Goal: Task Accomplishment & Management: Manage account settings

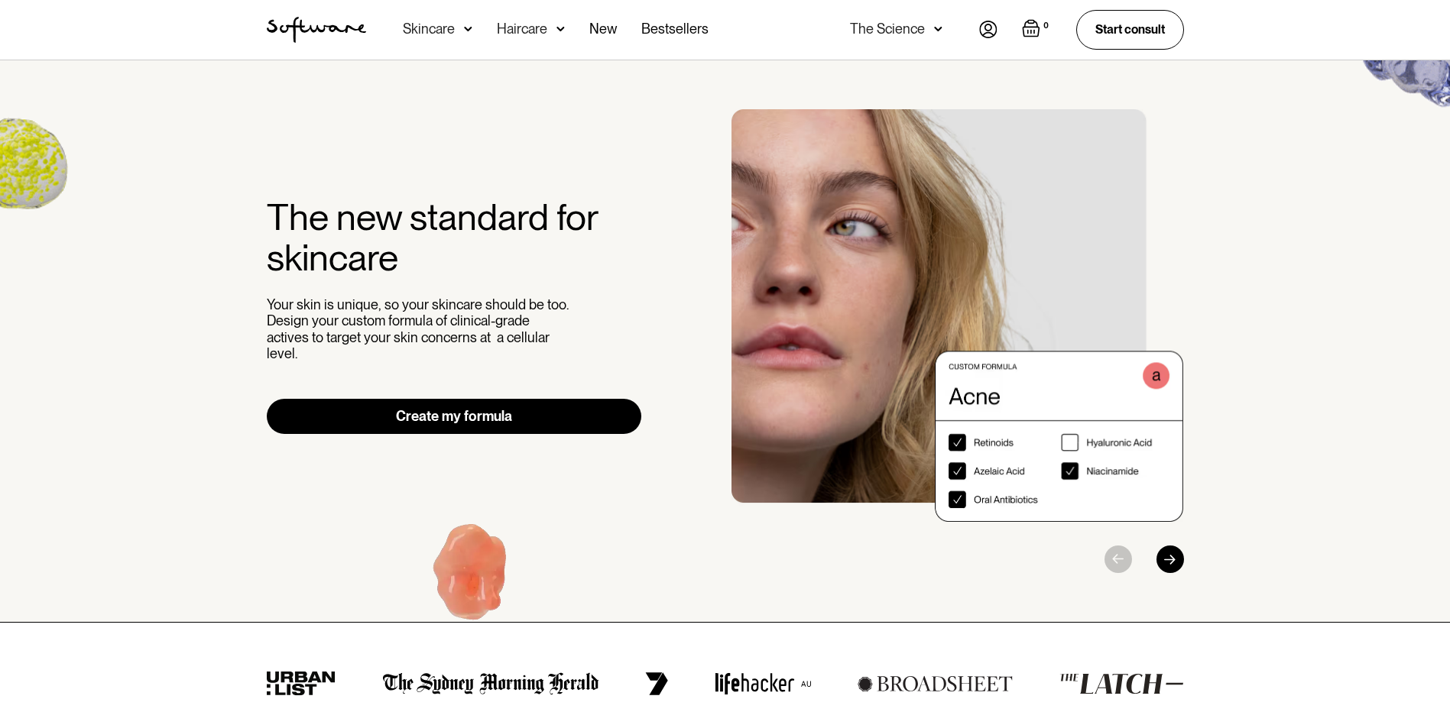
click at [987, 29] on img at bounding box center [988, 30] width 18 height 18
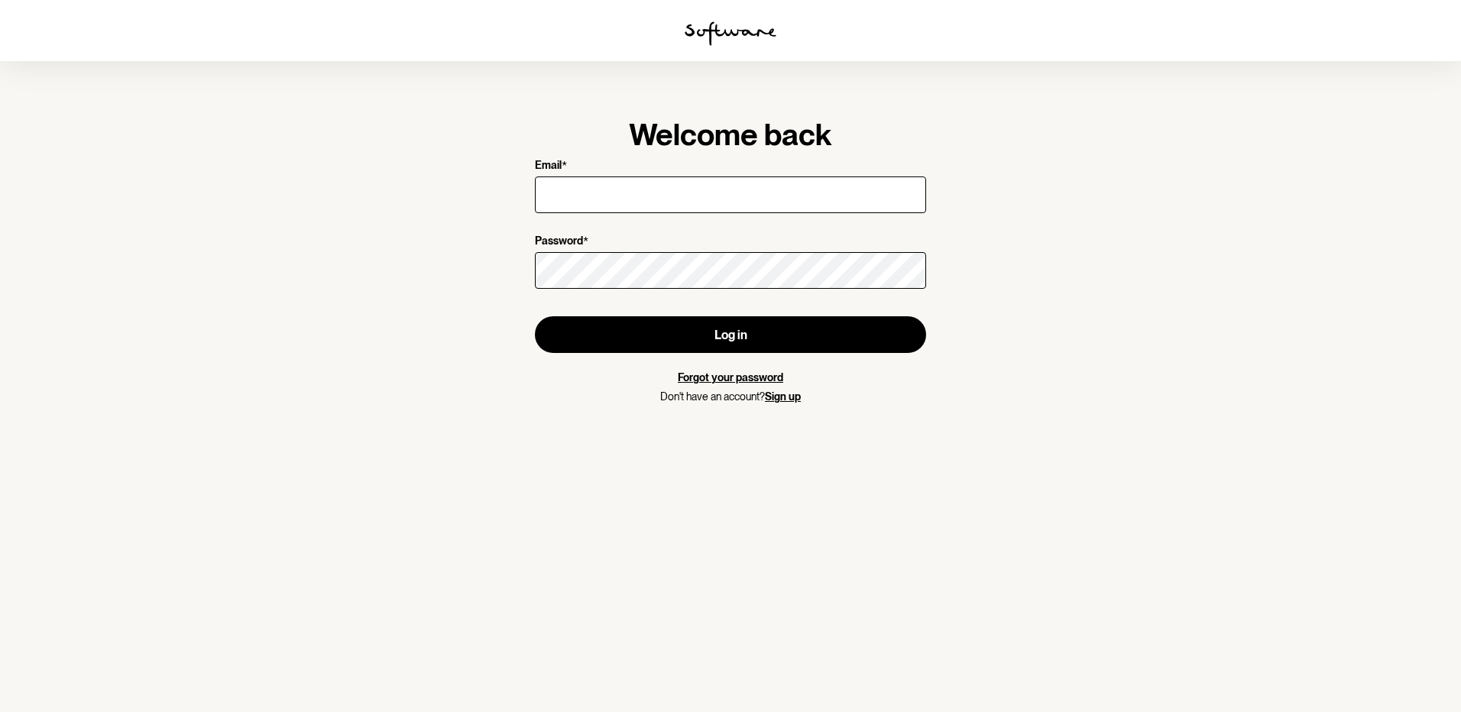
click at [759, 209] on input "Email *" at bounding box center [730, 195] width 391 height 37
type input "thuy09.nguyen@gmail.com"
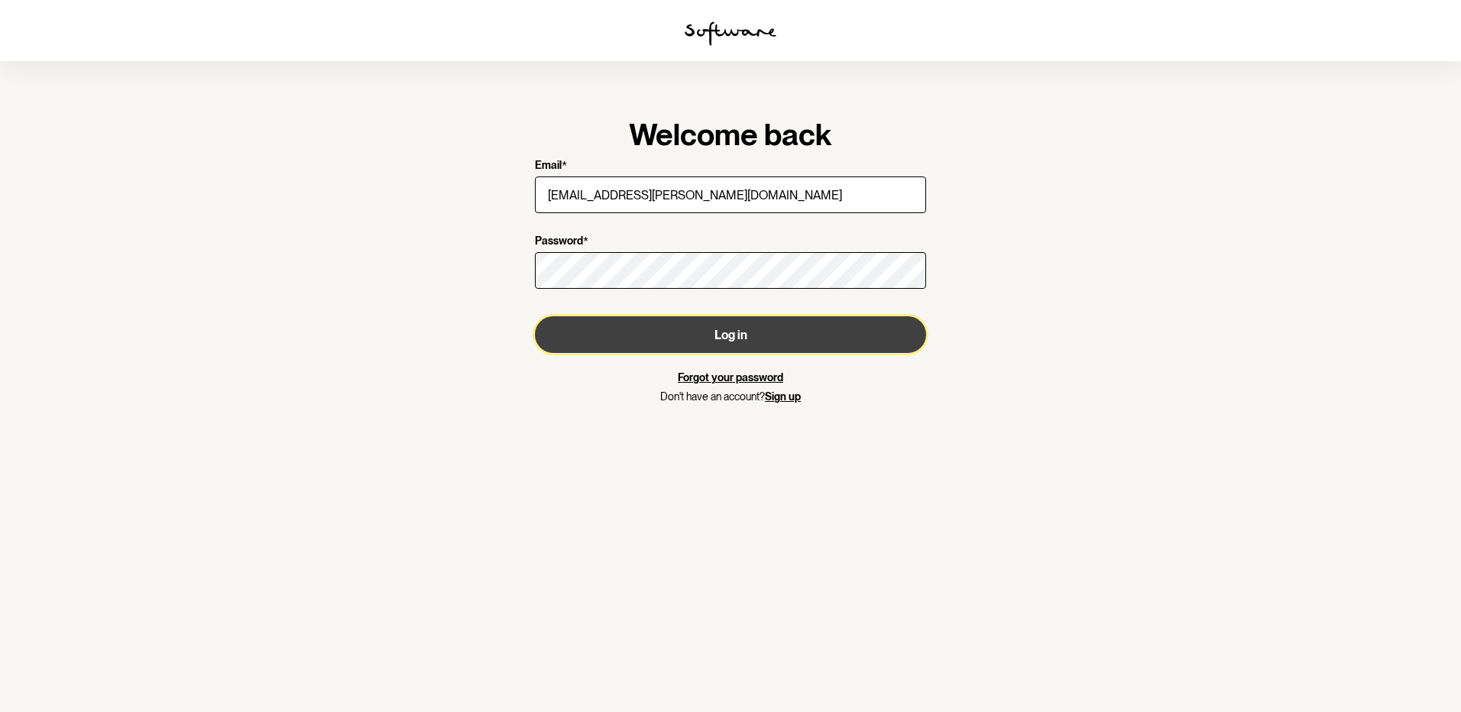
click at [638, 343] on button "Log in" at bounding box center [730, 334] width 391 height 37
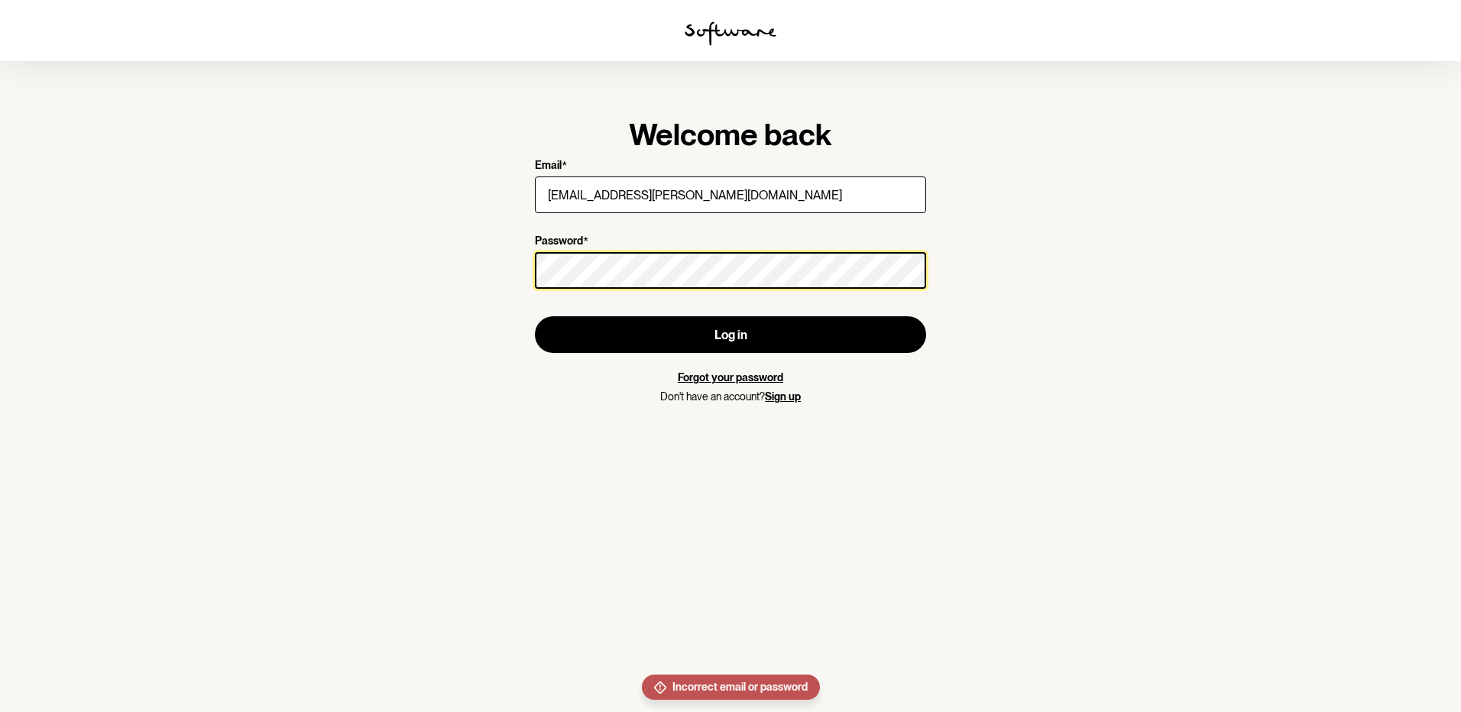
click at [346, 243] on section "Welcome back Email * thuy09.nguyen@gmail.com Password * Log in Forgot your pass…" at bounding box center [730, 356] width 1461 height 712
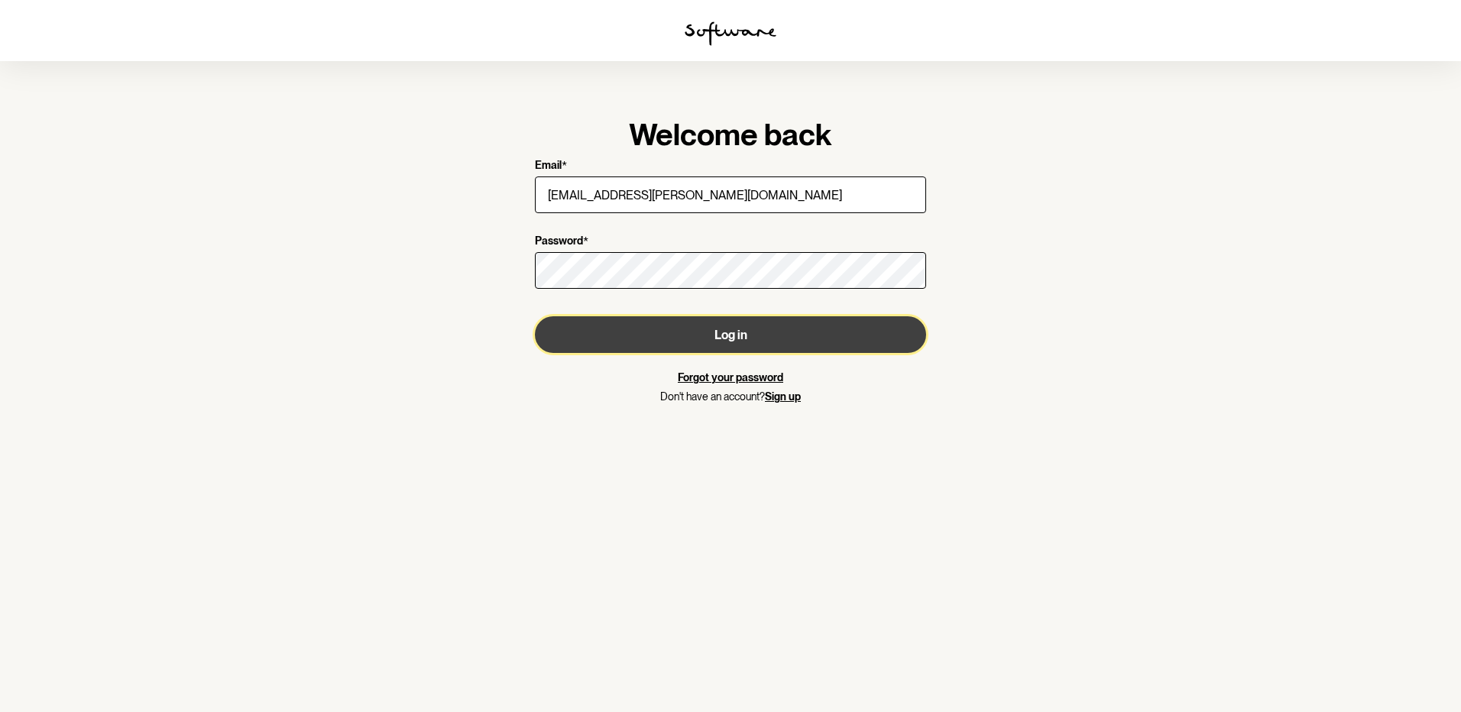
click at [669, 332] on button "Log in" at bounding box center [730, 334] width 391 height 37
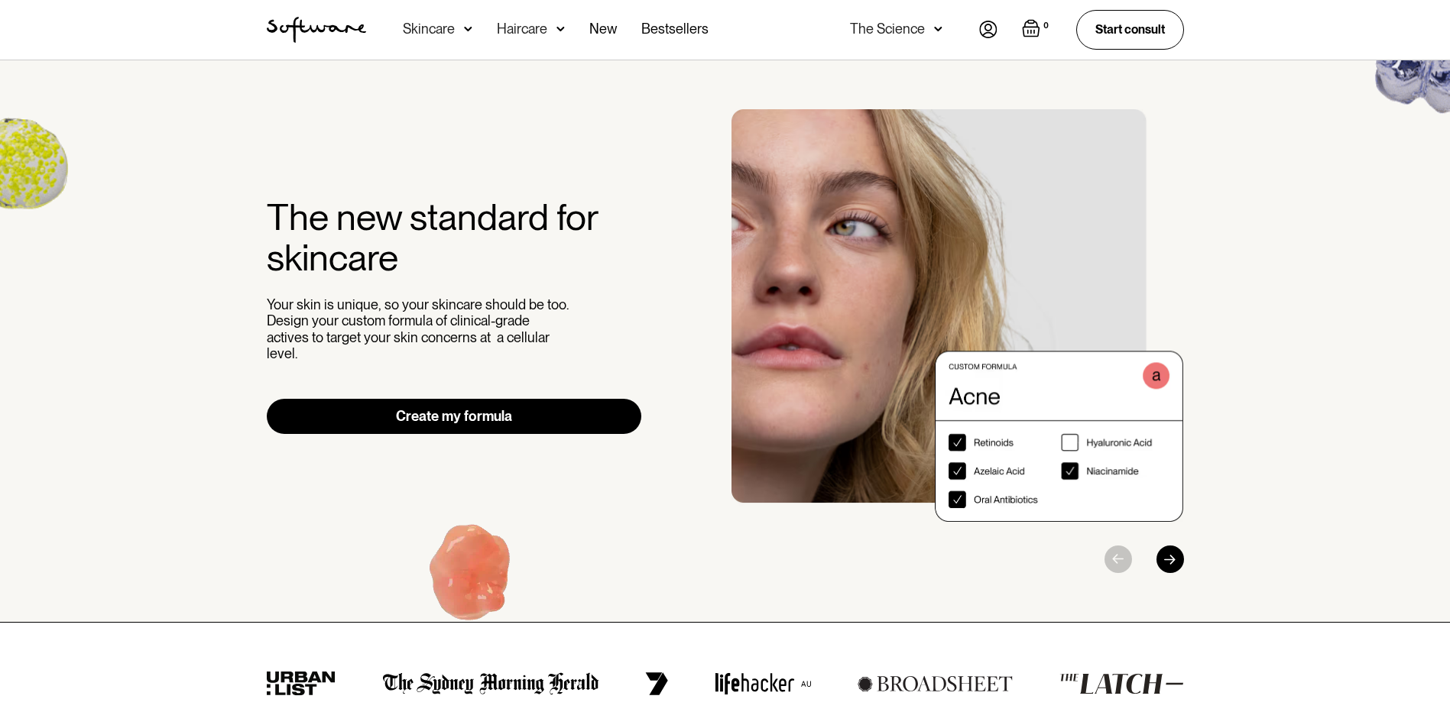
click at [1230, 345] on div "The new standard for skincare Your skin is unique, so your skincare should be t…" at bounding box center [725, 341] width 1450 height 562
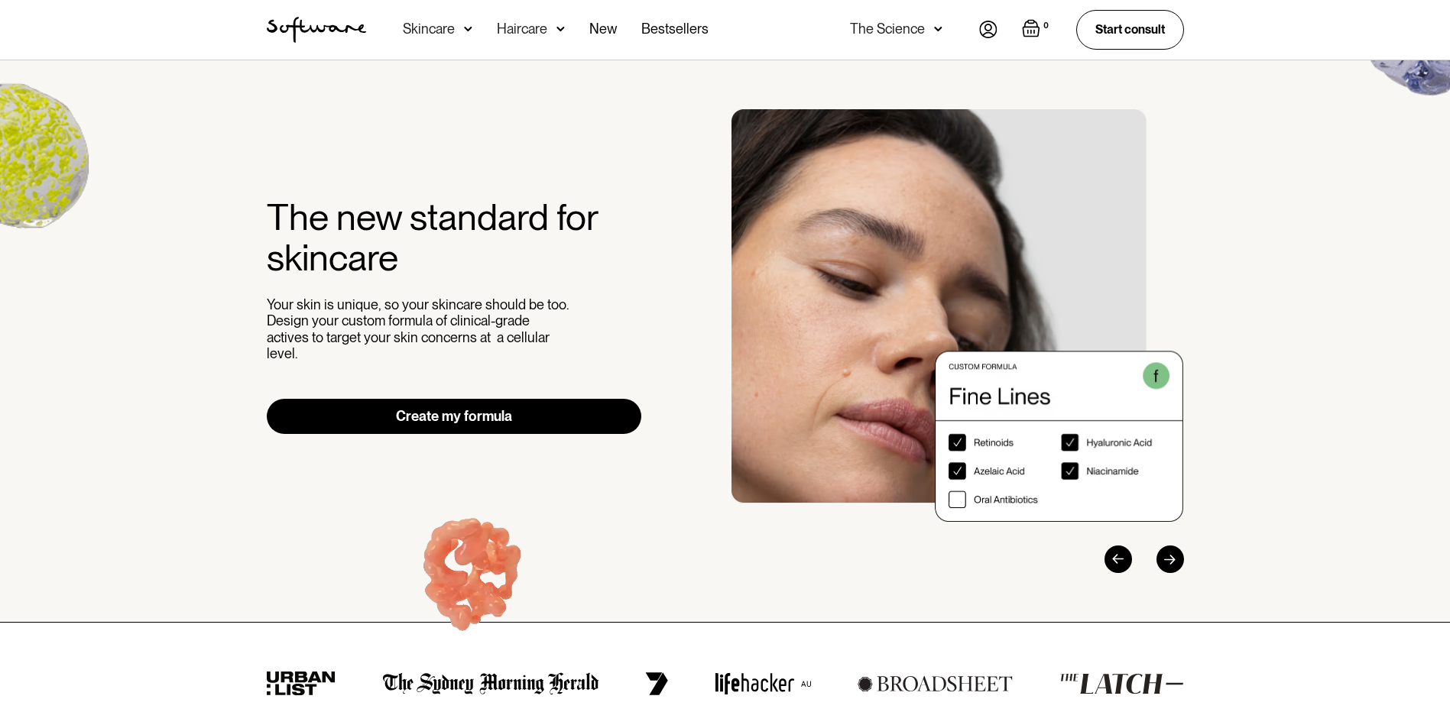
click at [997, 31] on div "0 Your Cart ( 0 items) Free shipping on all orders above $49! You might also be…" at bounding box center [1081, 29] width 205 height 39
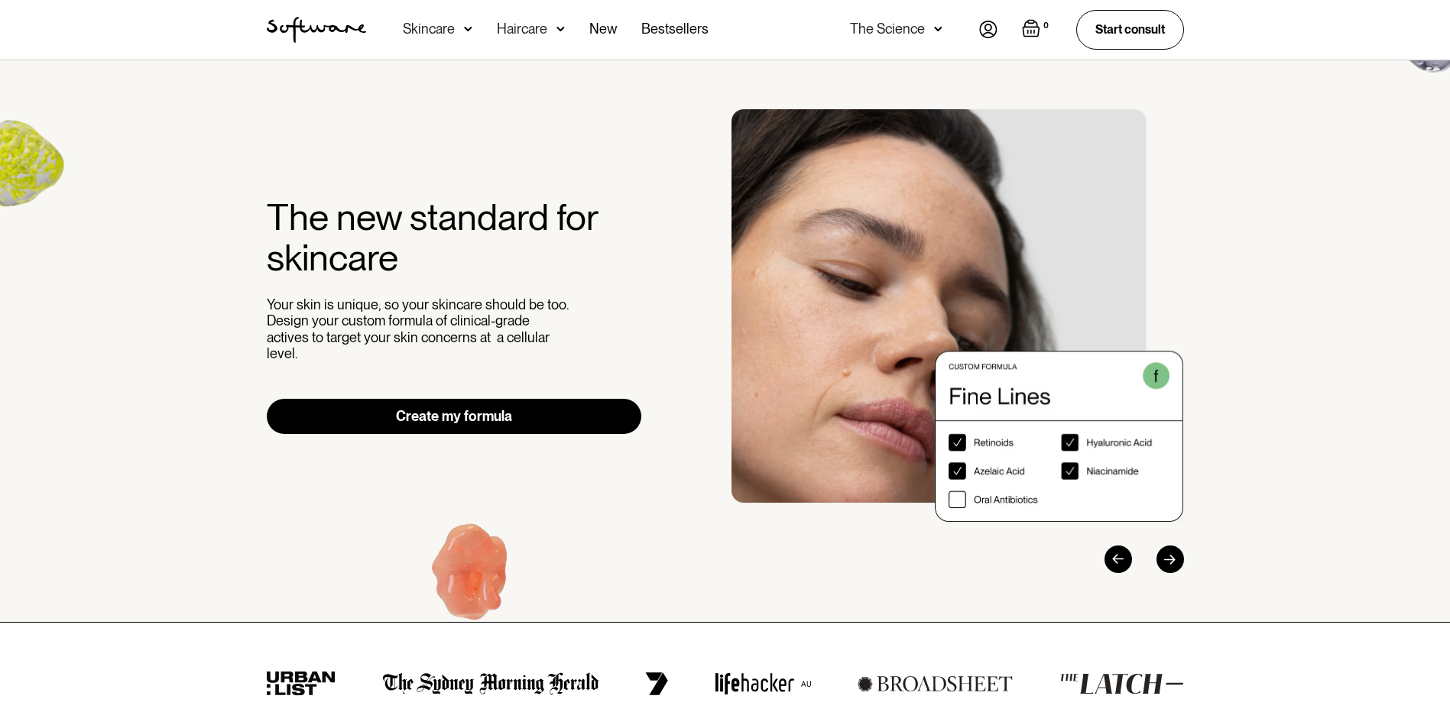
click at [987, 31] on img at bounding box center [988, 30] width 18 height 18
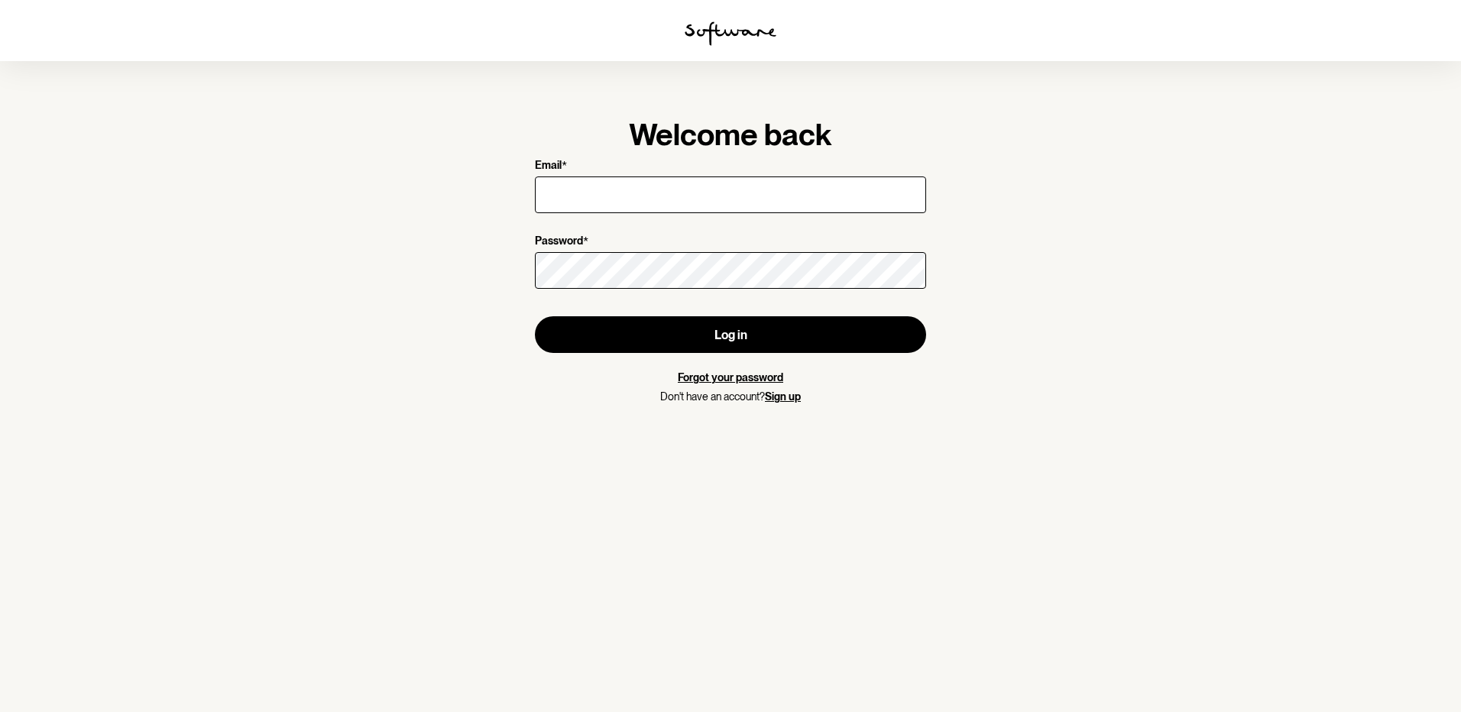
click at [749, 180] on input "Email *" at bounding box center [730, 195] width 391 height 37
type input "[EMAIL_ADDRESS][PERSON_NAME][DOMAIN_NAME]"
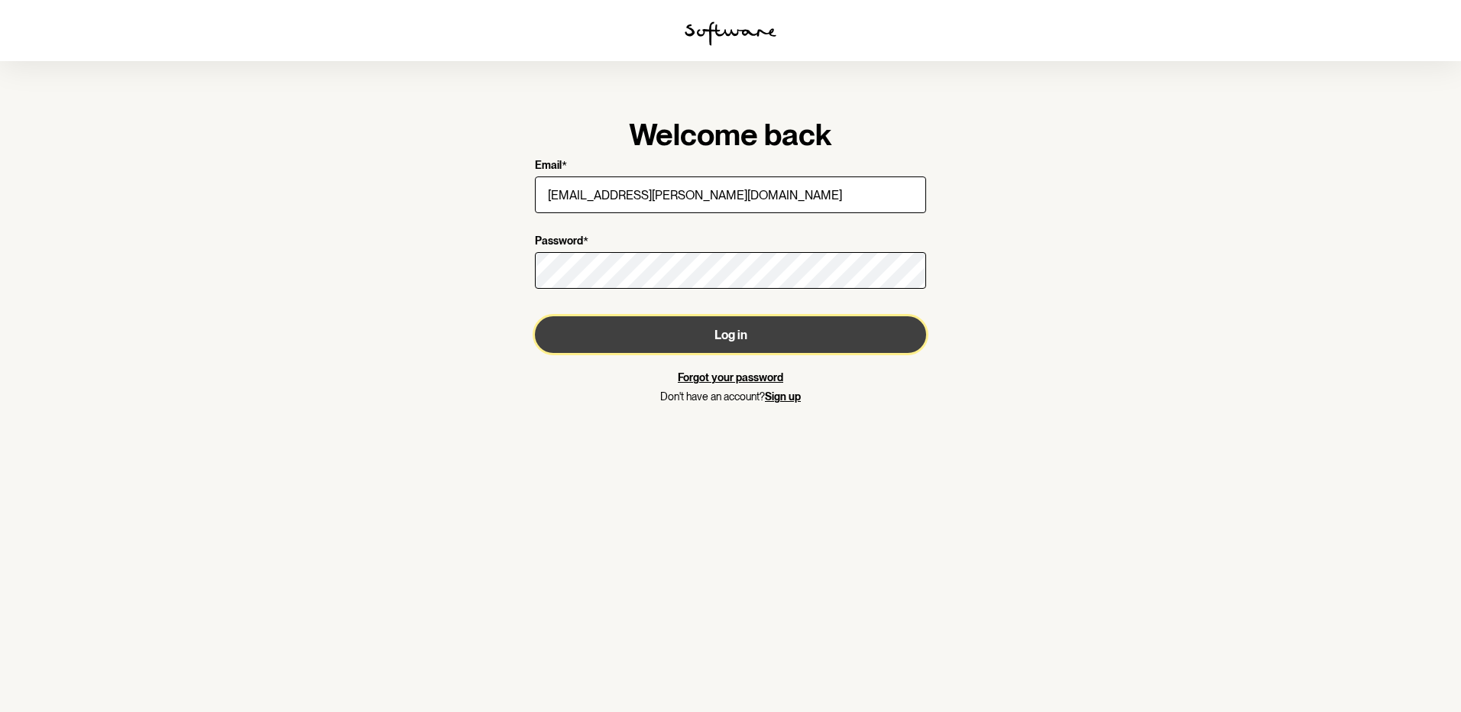
click at [611, 330] on button "Log in" at bounding box center [730, 334] width 391 height 37
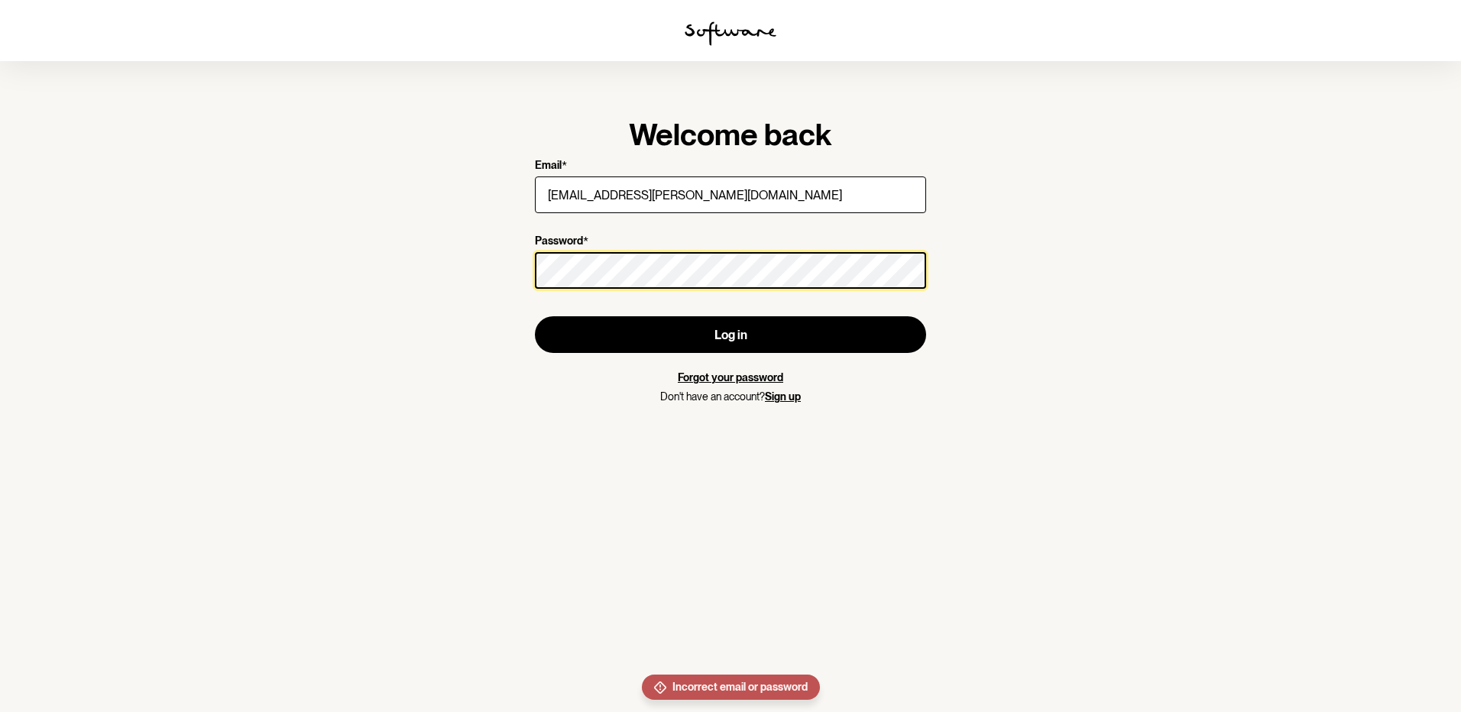
click at [340, 238] on section "Welcome back Email * [EMAIL_ADDRESS][PERSON_NAME][DOMAIN_NAME] Password * Log i…" at bounding box center [730, 356] width 1461 height 712
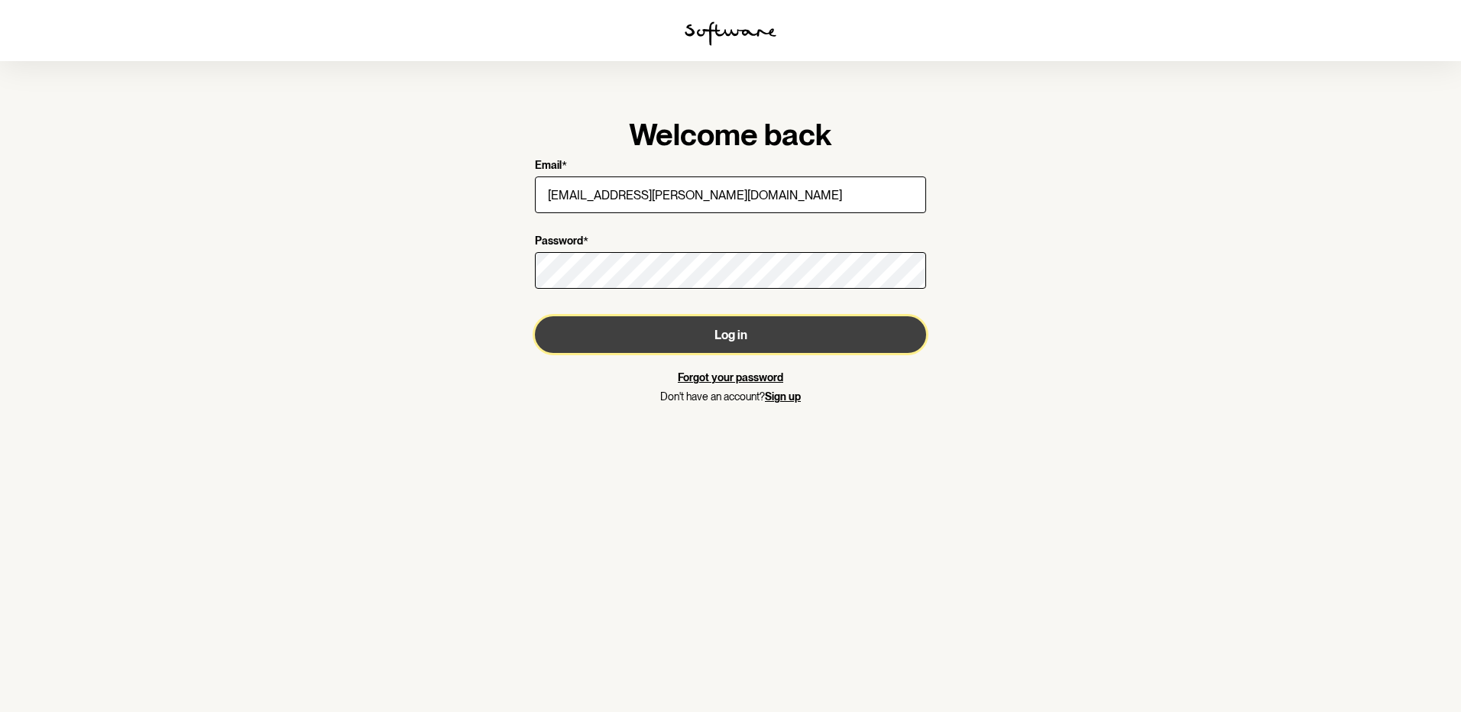
click at [556, 345] on button "Log in" at bounding box center [730, 334] width 391 height 37
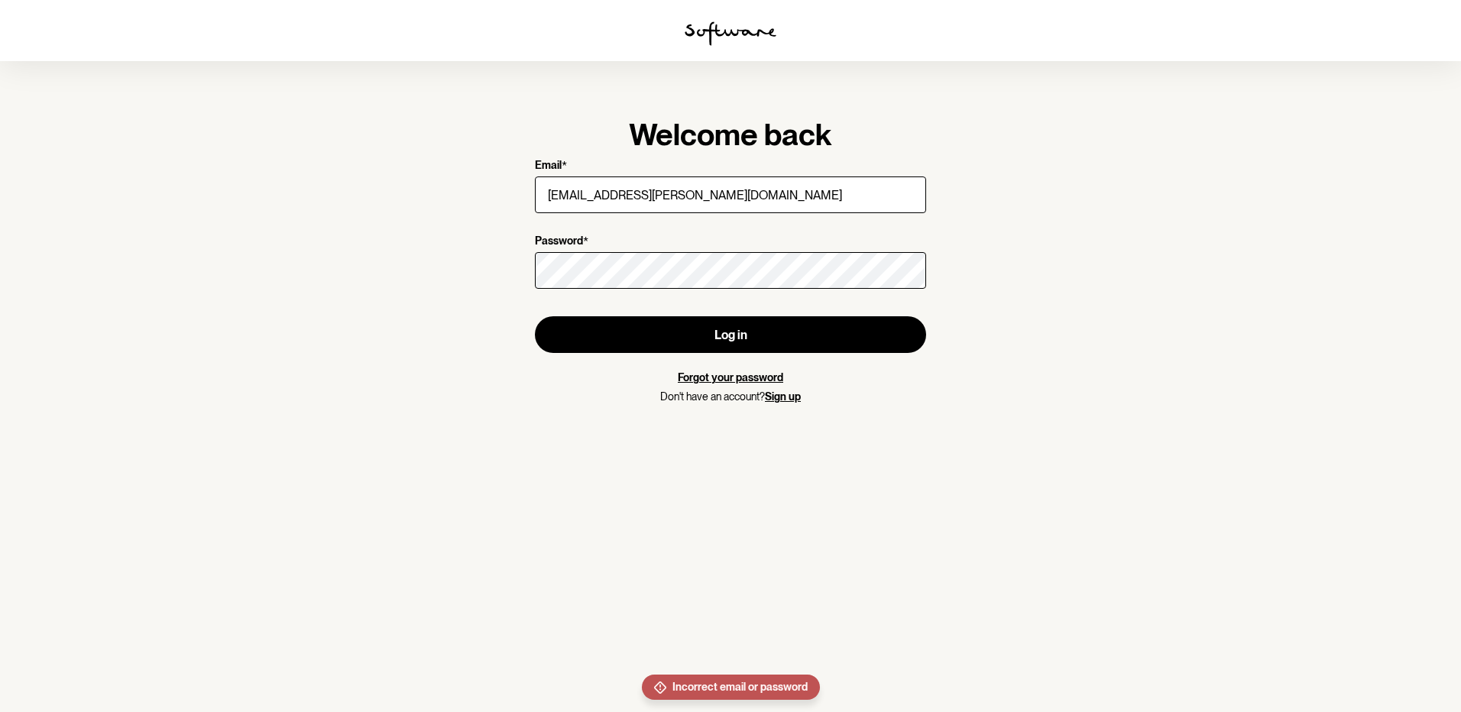
click at [747, 378] on link "Forgot your password" at bounding box center [730, 377] width 105 height 12
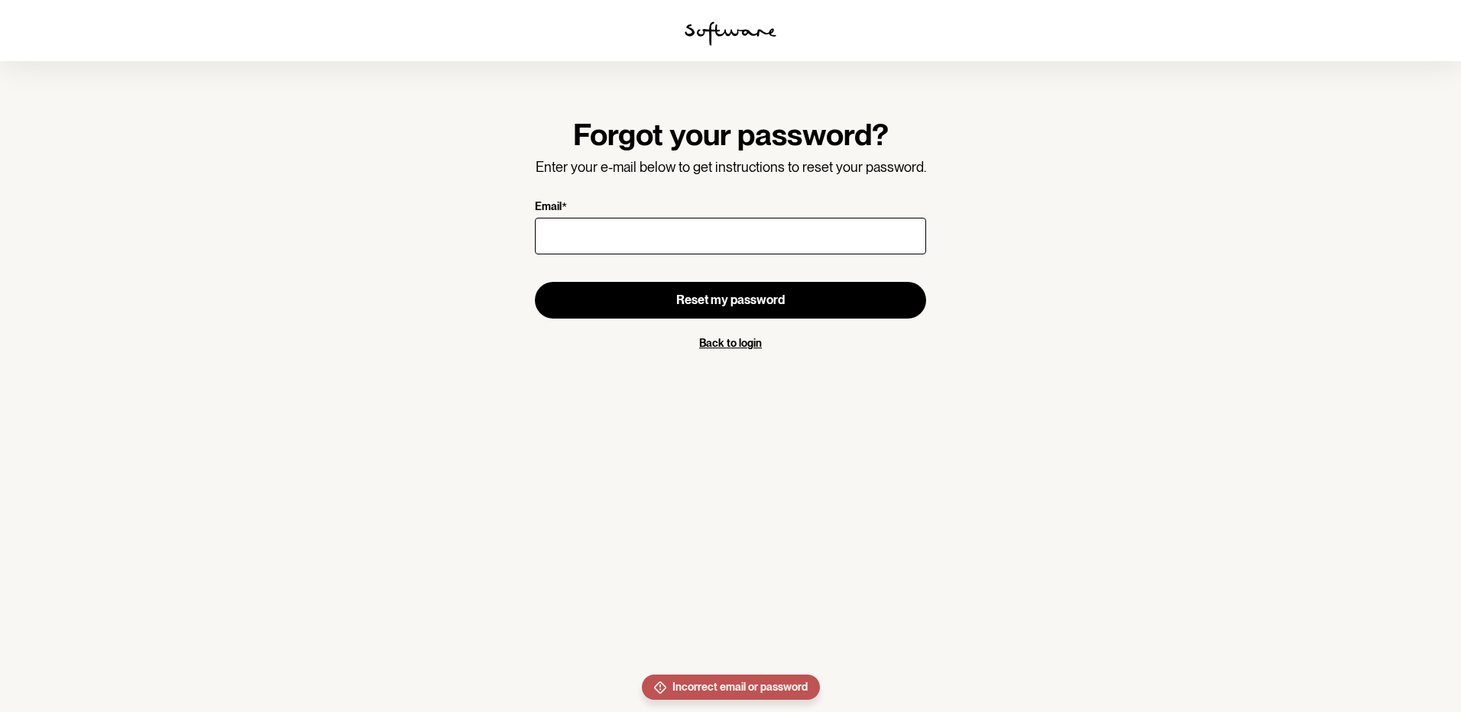
drag, startPoint x: 596, startPoint y: 234, endPoint x: 599, endPoint y: 248, distance: 14.8
click at [597, 234] on input "Email *" at bounding box center [730, 236] width 391 height 37
type input "[EMAIL_ADDRESS][PERSON_NAME][DOMAIN_NAME]"
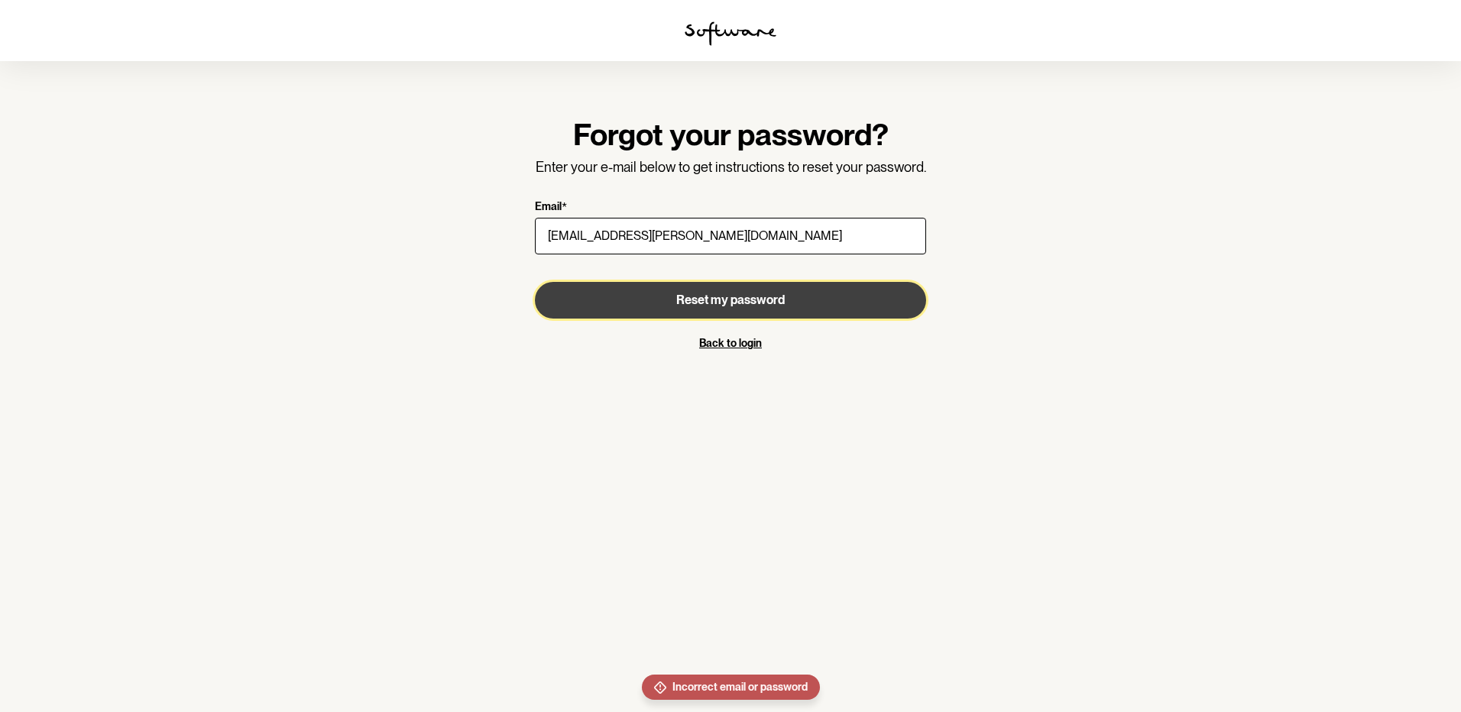
click at [735, 298] on span "Reset my password" at bounding box center [730, 300] width 109 height 15
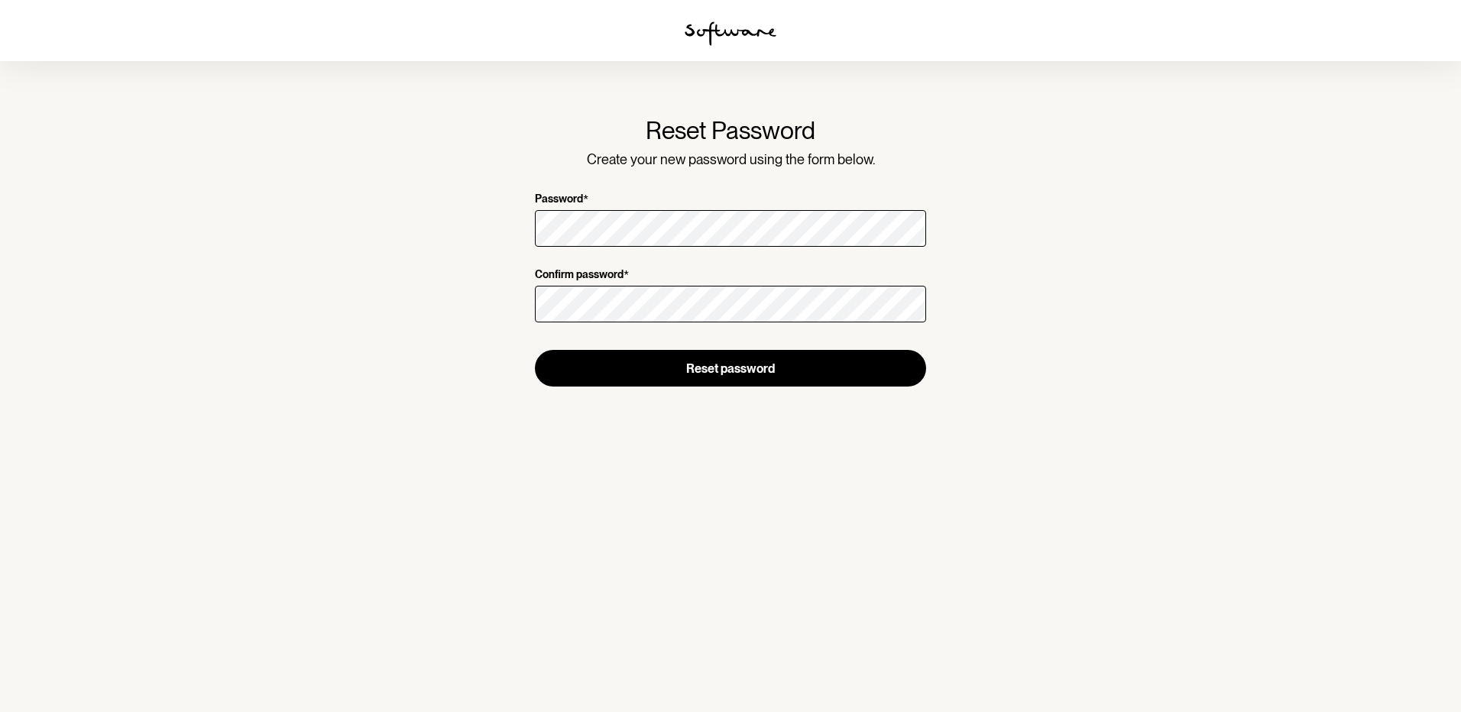
click at [648, 213] on div "Password *" at bounding box center [730, 221] width 391 height 57
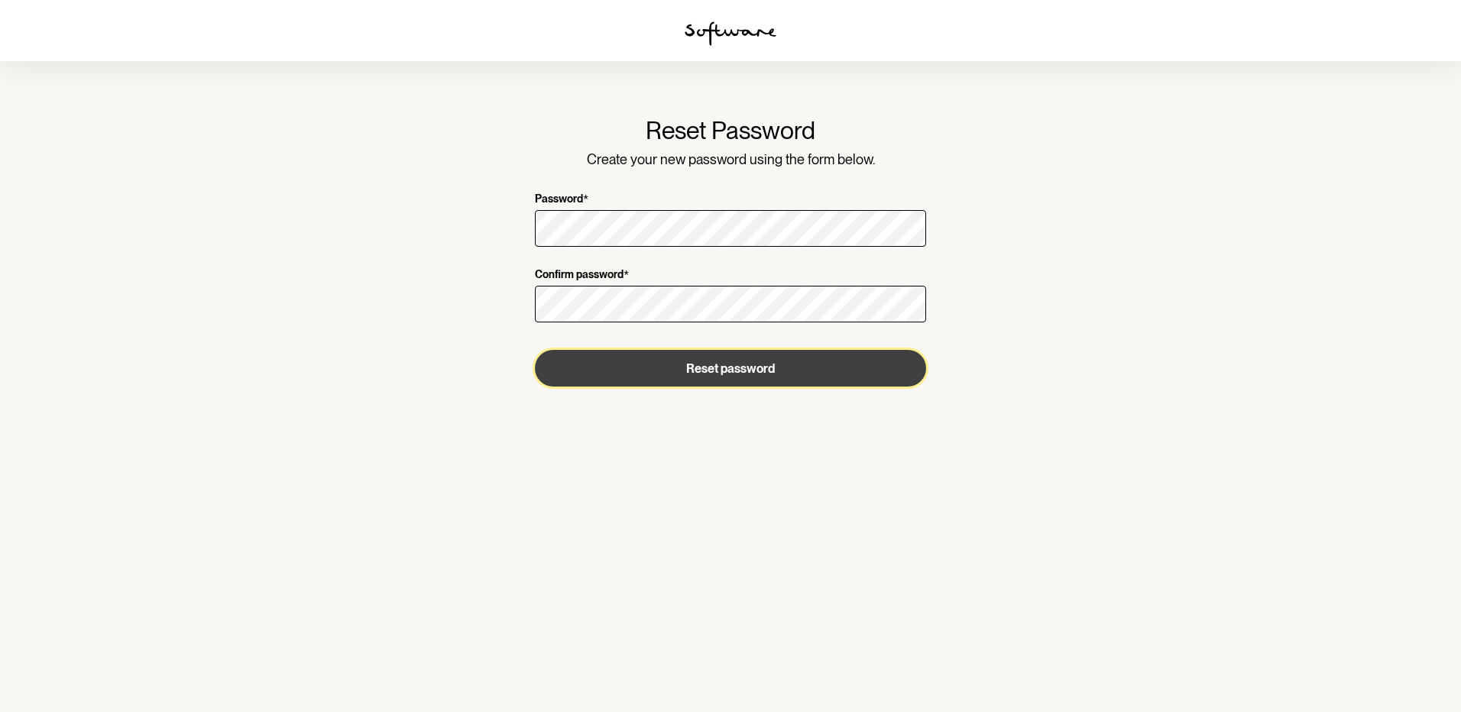
click at [672, 372] on button "Reset password" at bounding box center [730, 368] width 391 height 37
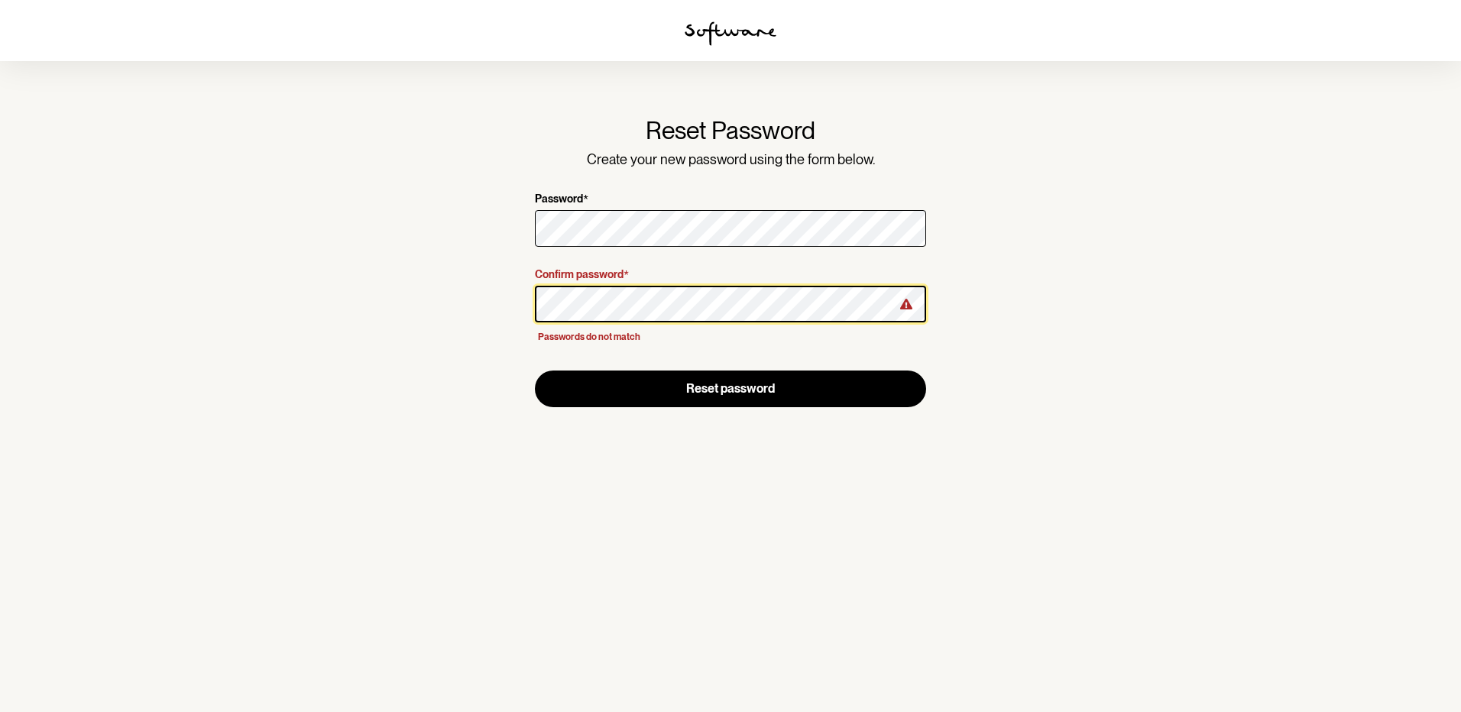
click at [282, 271] on section "Reset Password Create your new password using the form below. Password * Confir…" at bounding box center [730, 356] width 1461 height 712
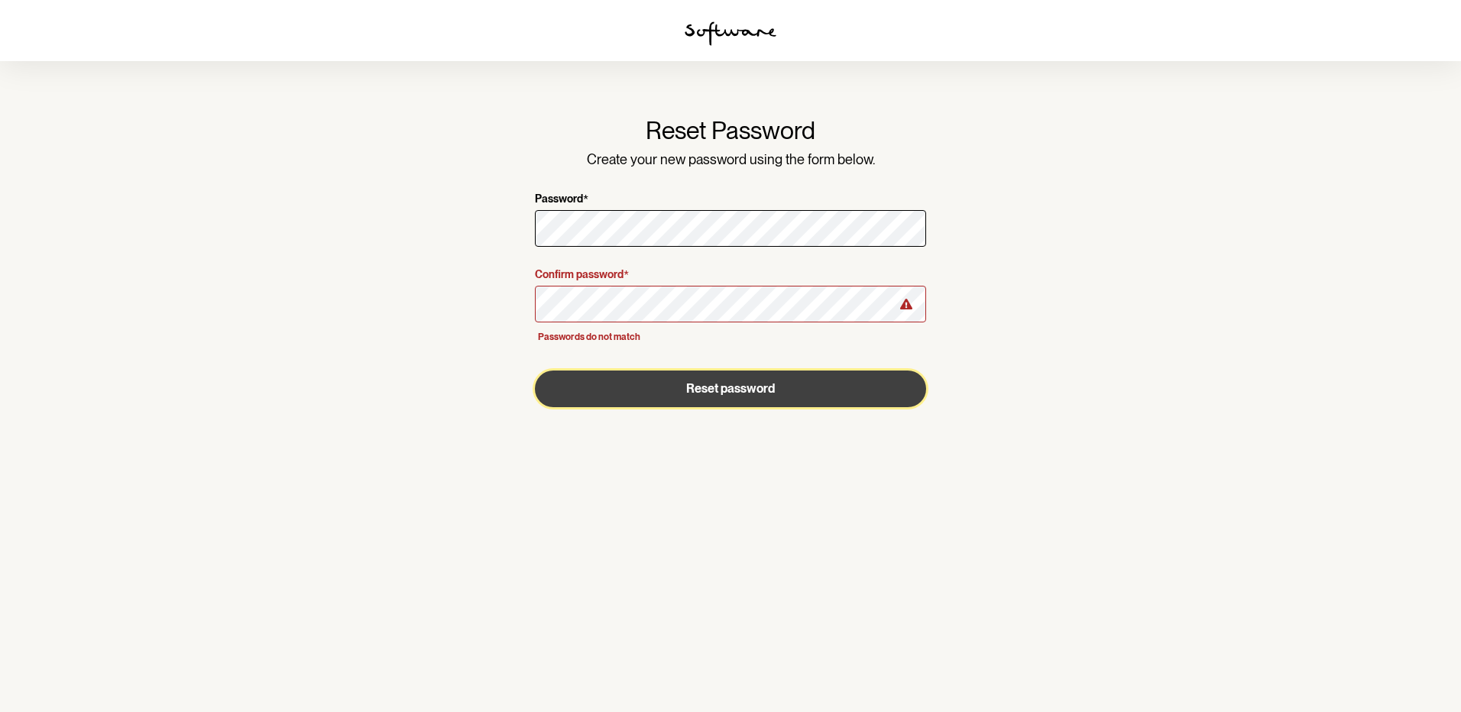
click at [664, 393] on button "Reset password" at bounding box center [730, 389] width 391 height 37
click at [694, 397] on button "Reset password" at bounding box center [730, 389] width 391 height 37
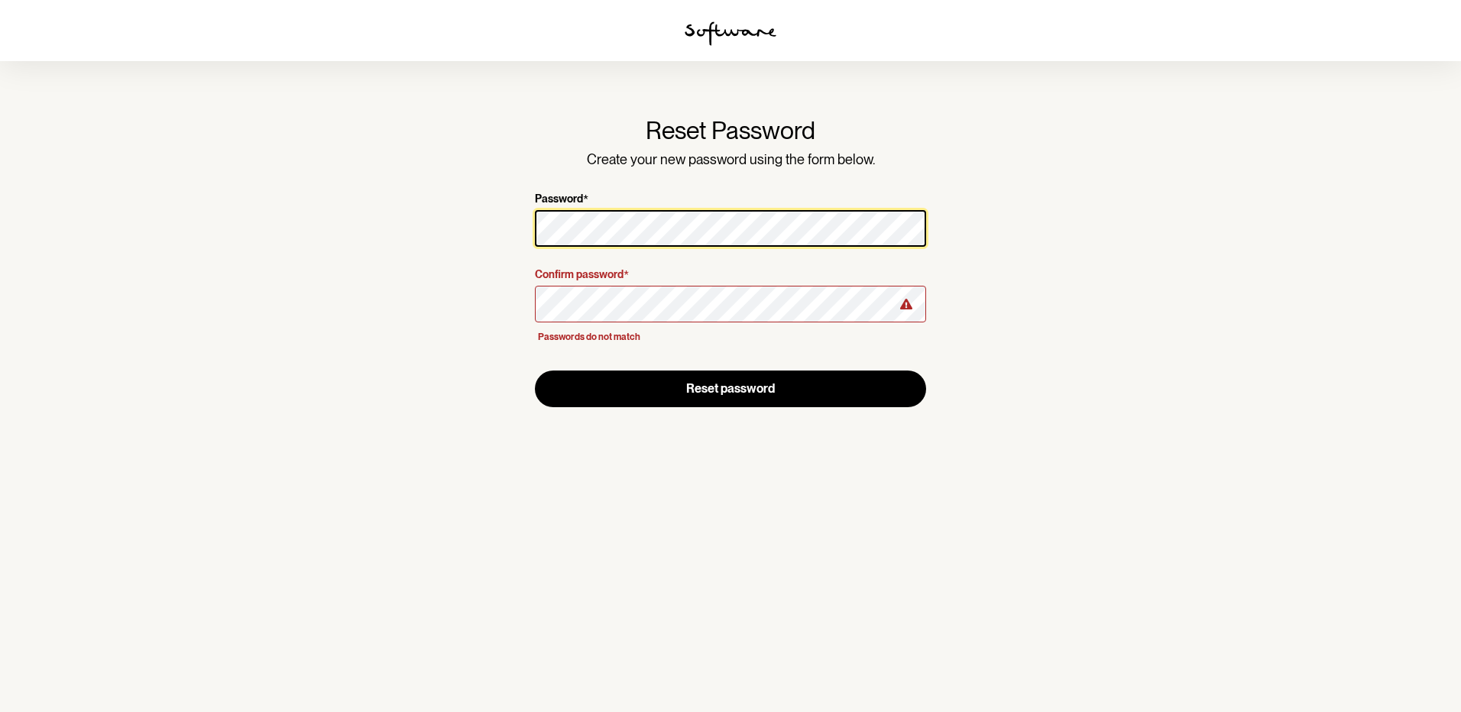
click at [101, 156] on section "Reset Password Create your new password using the form below. Password * Confir…" at bounding box center [730, 356] width 1461 height 712
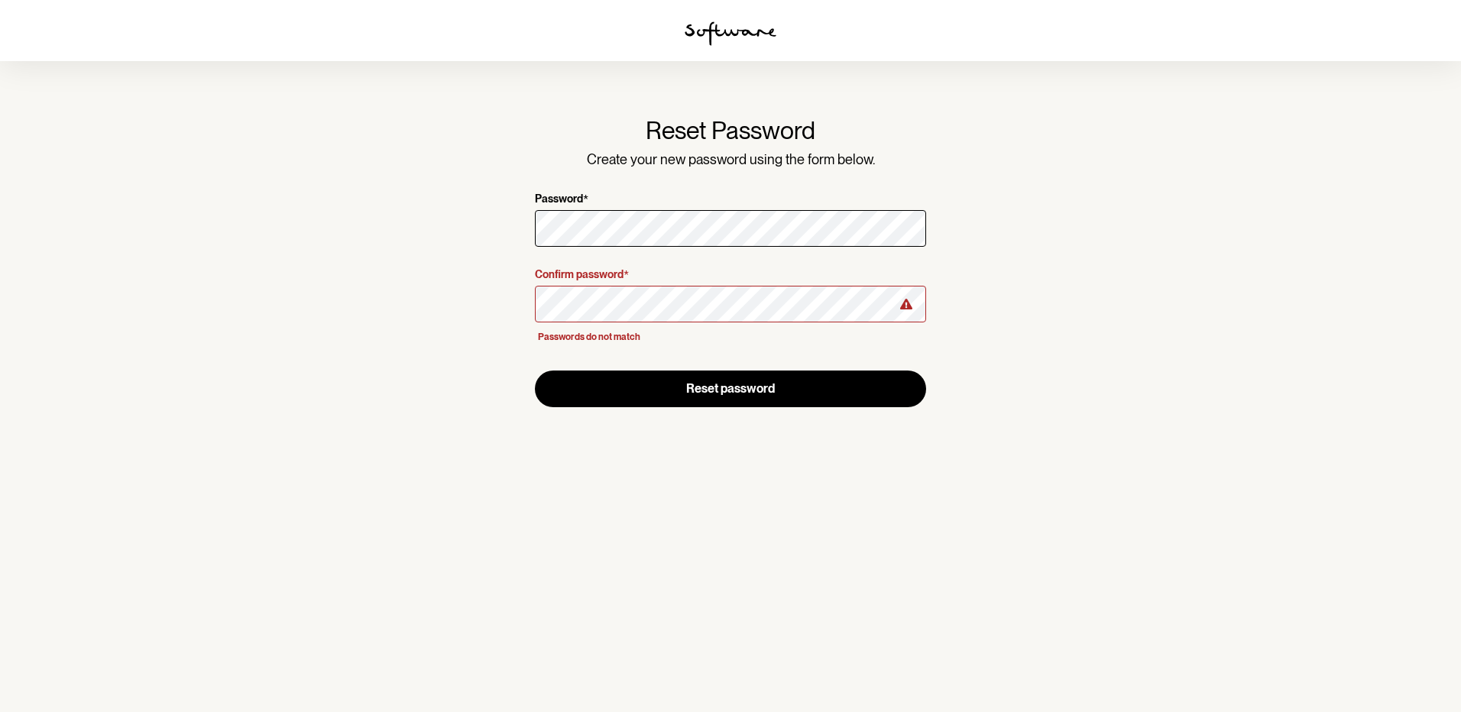
drag, startPoint x: 717, startPoint y: 585, endPoint x: 720, endPoint y: 574, distance: 11.9
click at [717, 585] on section "Reset Password Create your new password using the form below. Password * Confir…" at bounding box center [730, 356] width 1461 height 712
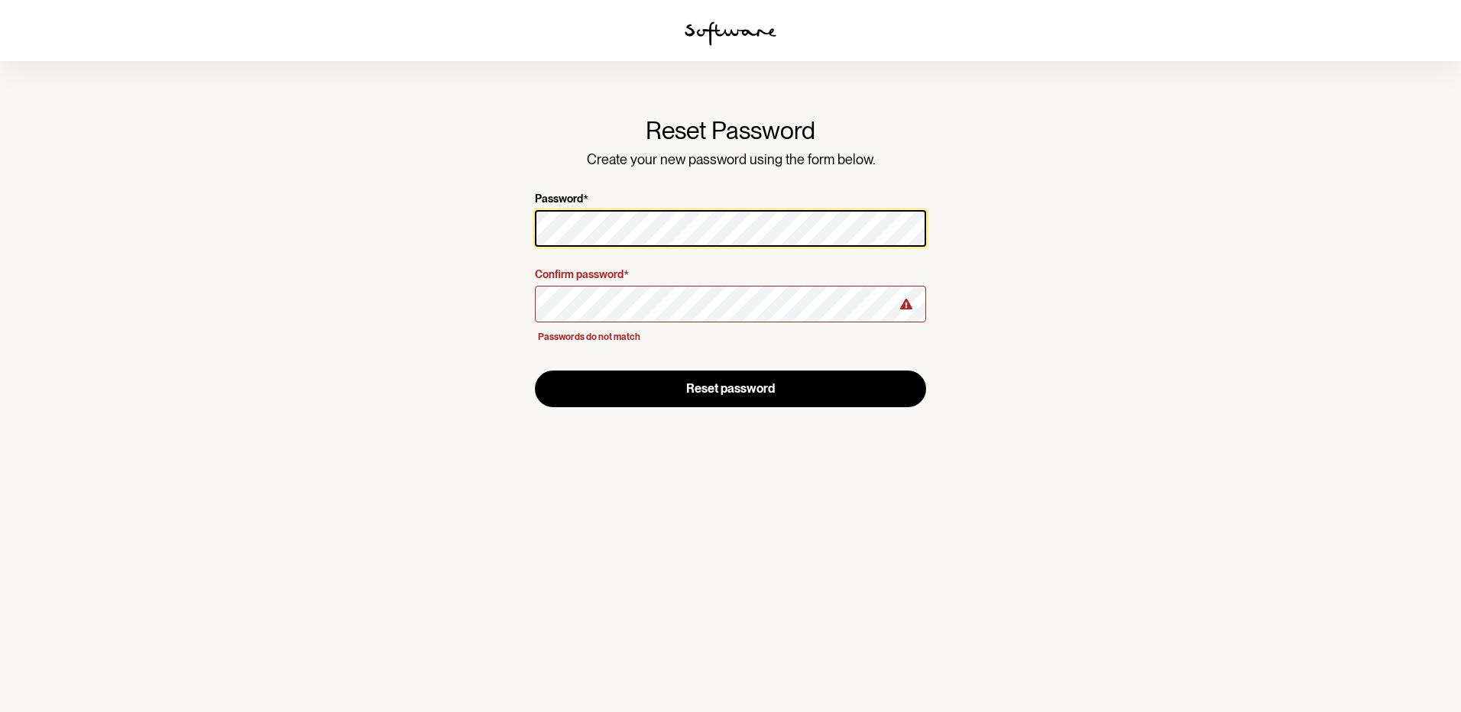
click at [369, 179] on section "Reset Password Create your new password using the form below. Password * Confir…" at bounding box center [730, 356] width 1461 height 712
click at [410, 225] on section "Reset Password Create your new password using the form below. Password * Confir…" at bounding box center [730, 356] width 1461 height 712
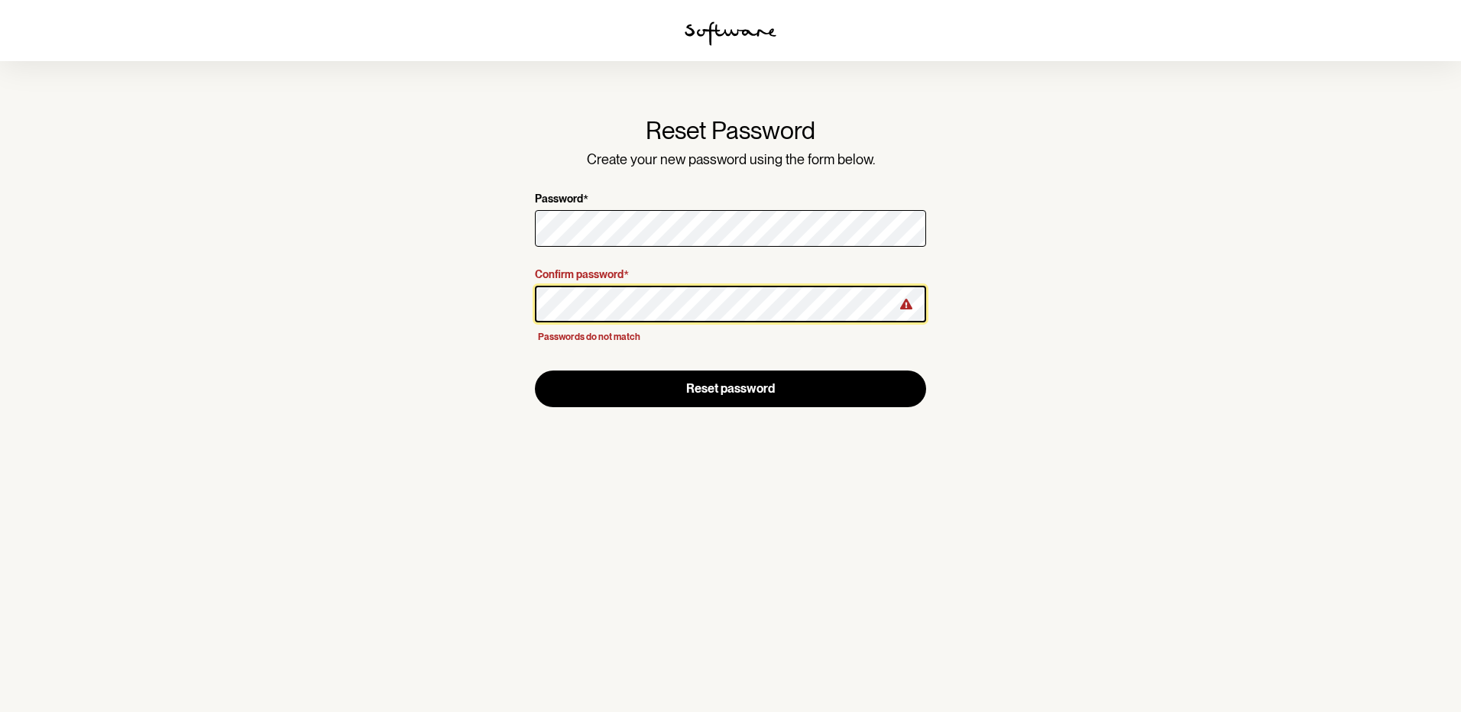
click at [106, 225] on section "Reset Password Create your new password using the form below. Password * Confir…" at bounding box center [730, 356] width 1461 height 712
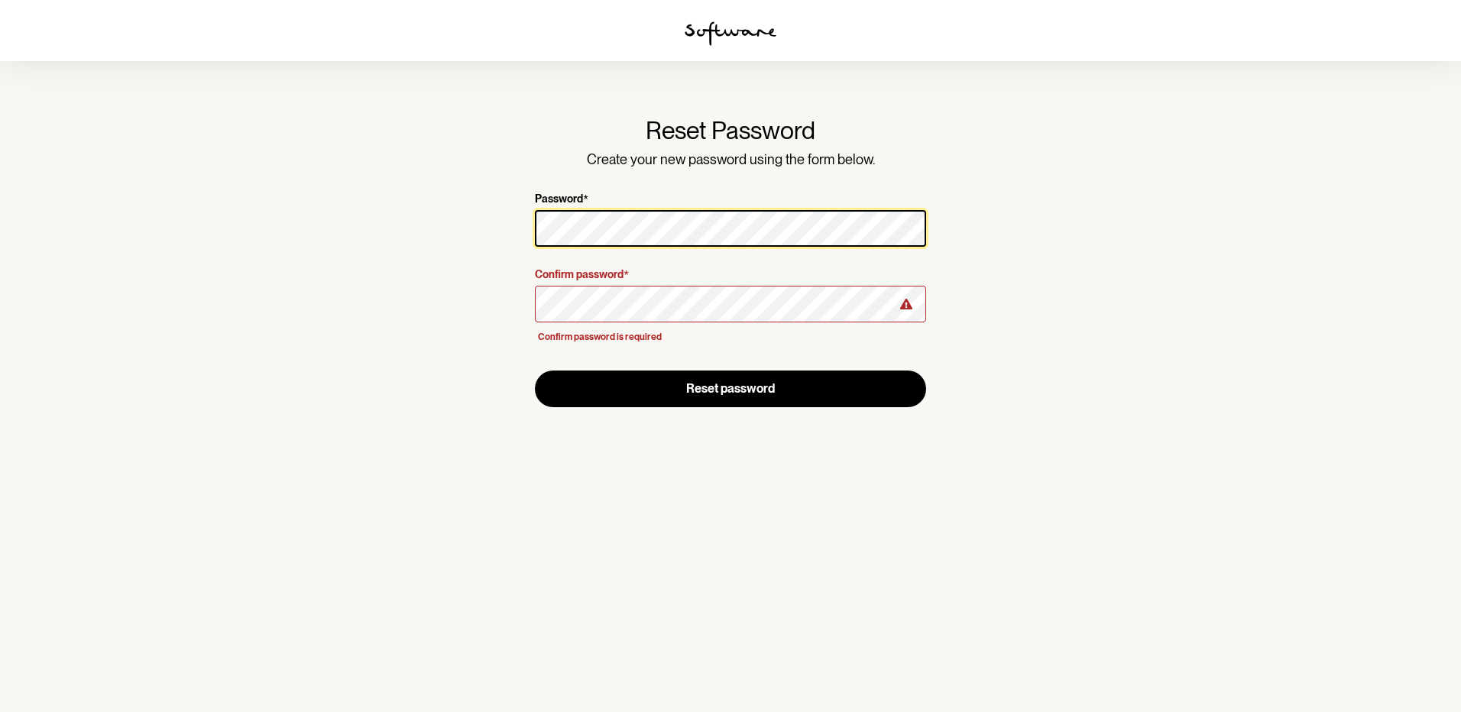
click at [447, 203] on section "Reset Password Create your new password using the form below. Password * Confir…" at bounding box center [730, 356] width 1461 height 712
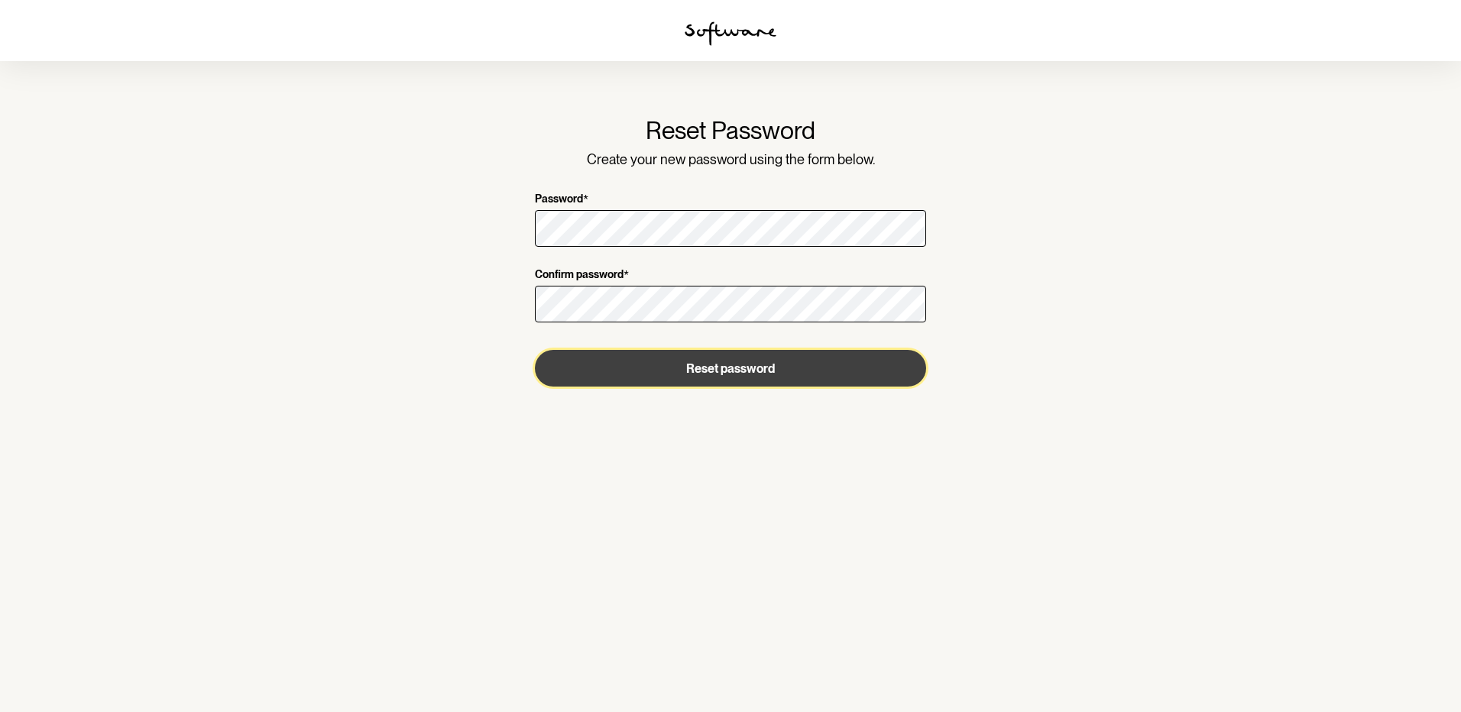
click at [711, 373] on button "Reset password" at bounding box center [730, 368] width 391 height 37
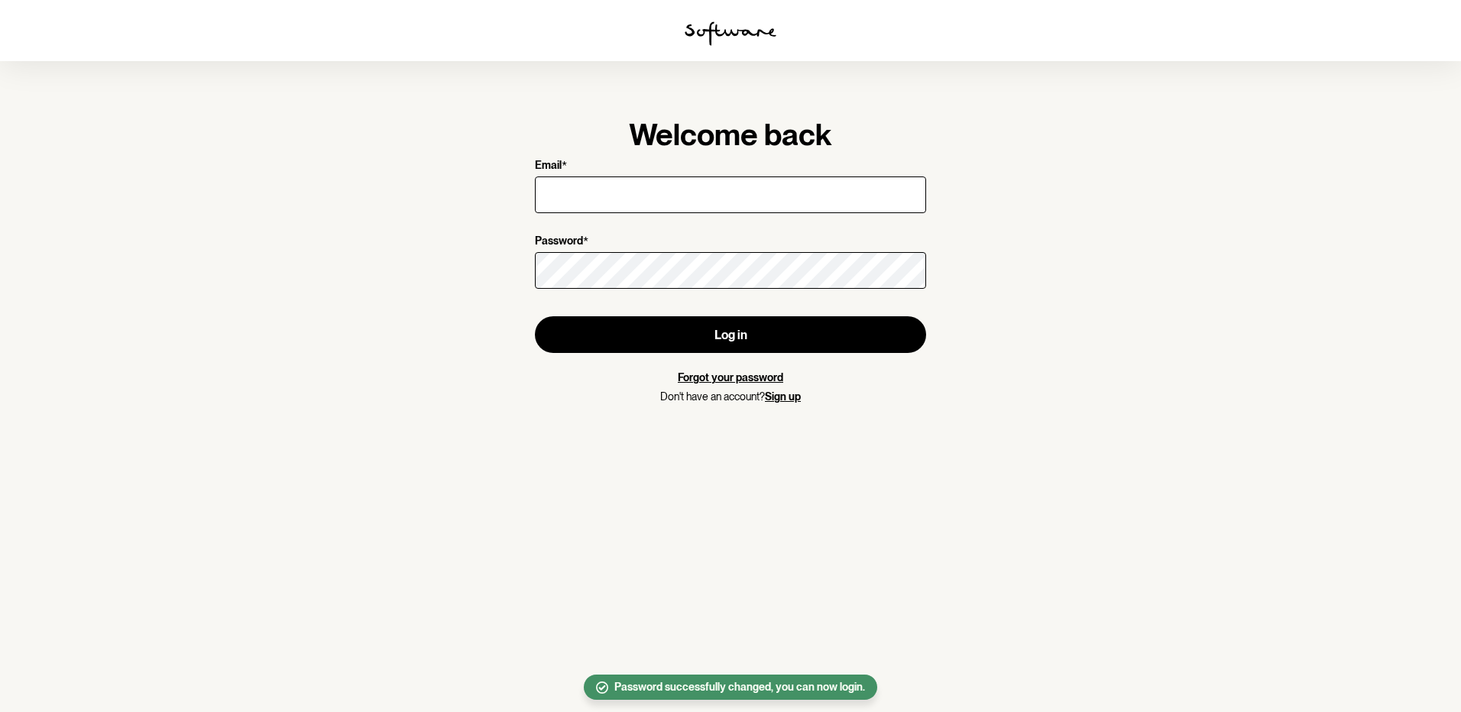
click at [658, 194] on input "Email *" at bounding box center [730, 195] width 391 height 37
type input "[EMAIL_ADDRESS][PERSON_NAME][DOMAIN_NAME]"
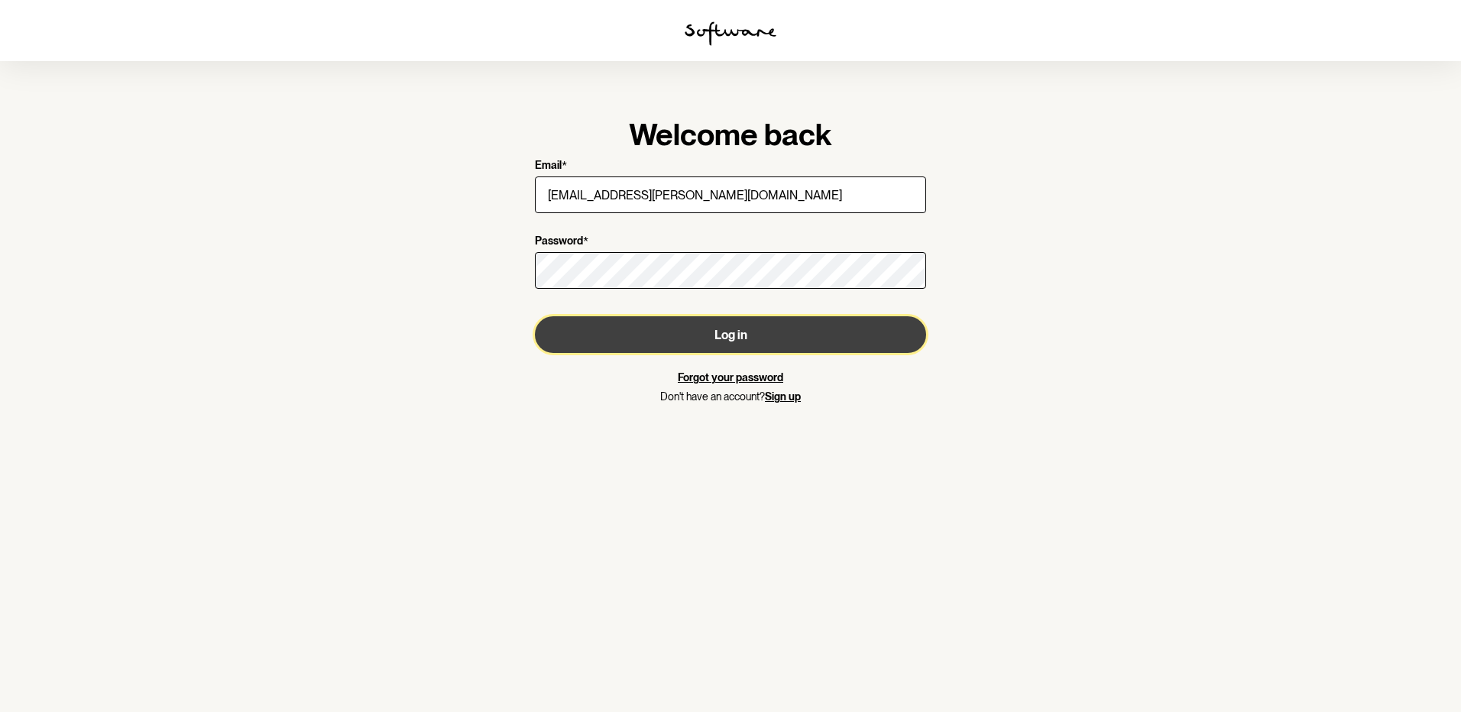
click at [609, 343] on button "Log in" at bounding box center [730, 334] width 391 height 37
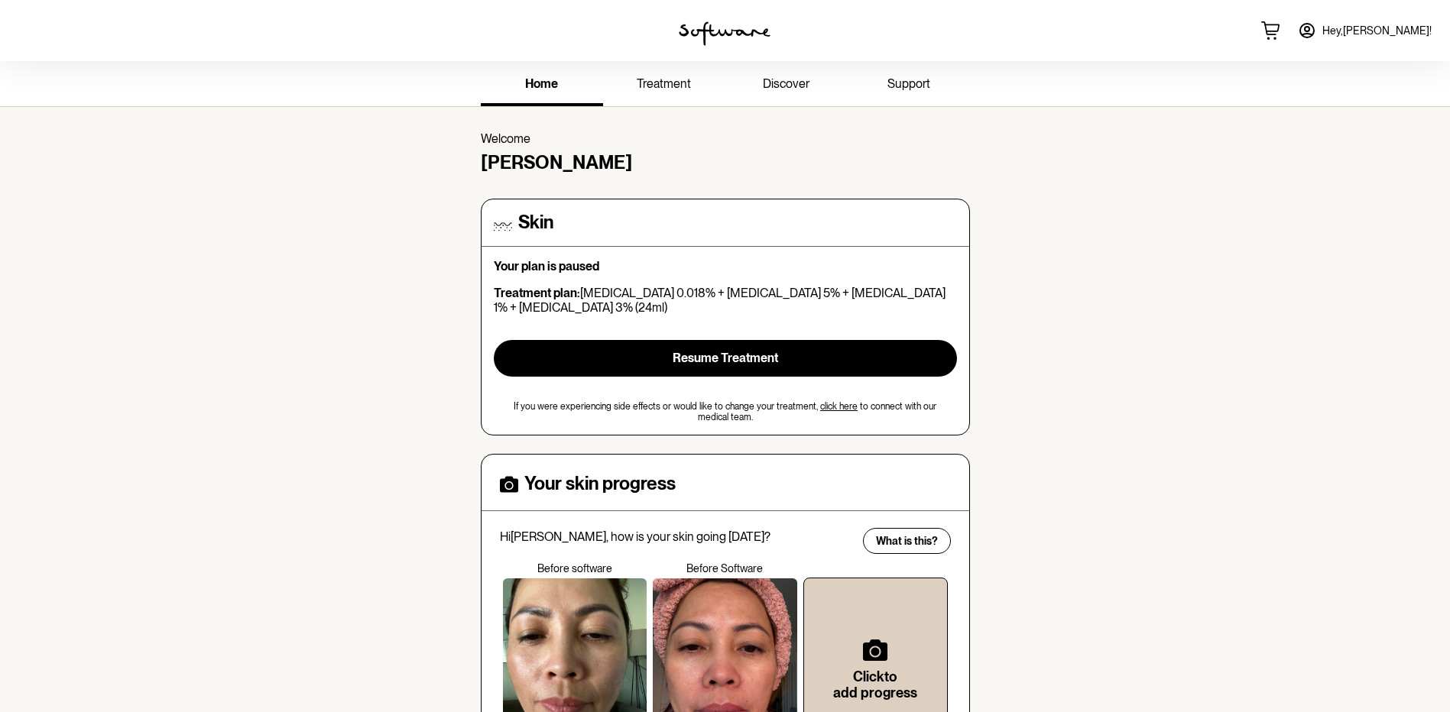
click at [1316, 32] on icon at bounding box center [1307, 30] width 18 height 18
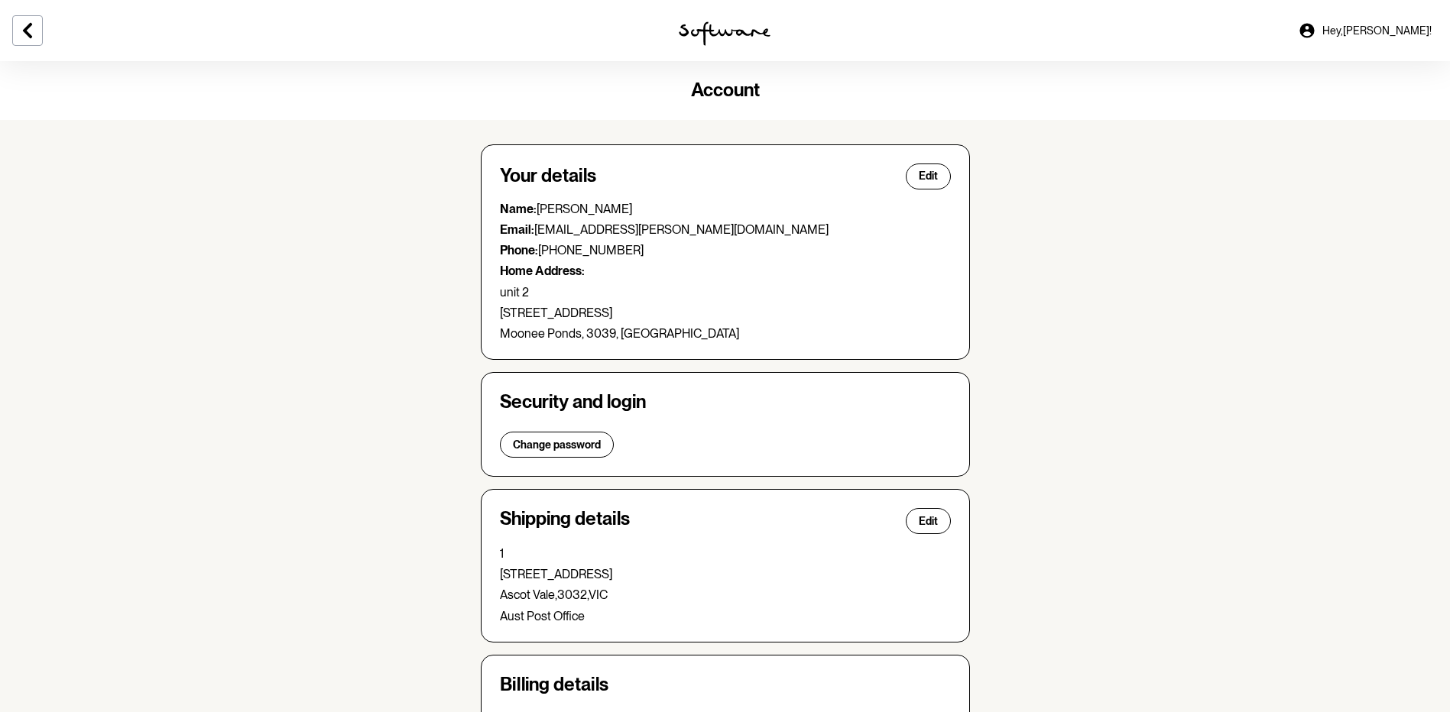
click at [18, 21] on button at bounding box center [27, 30] width 31 height 31
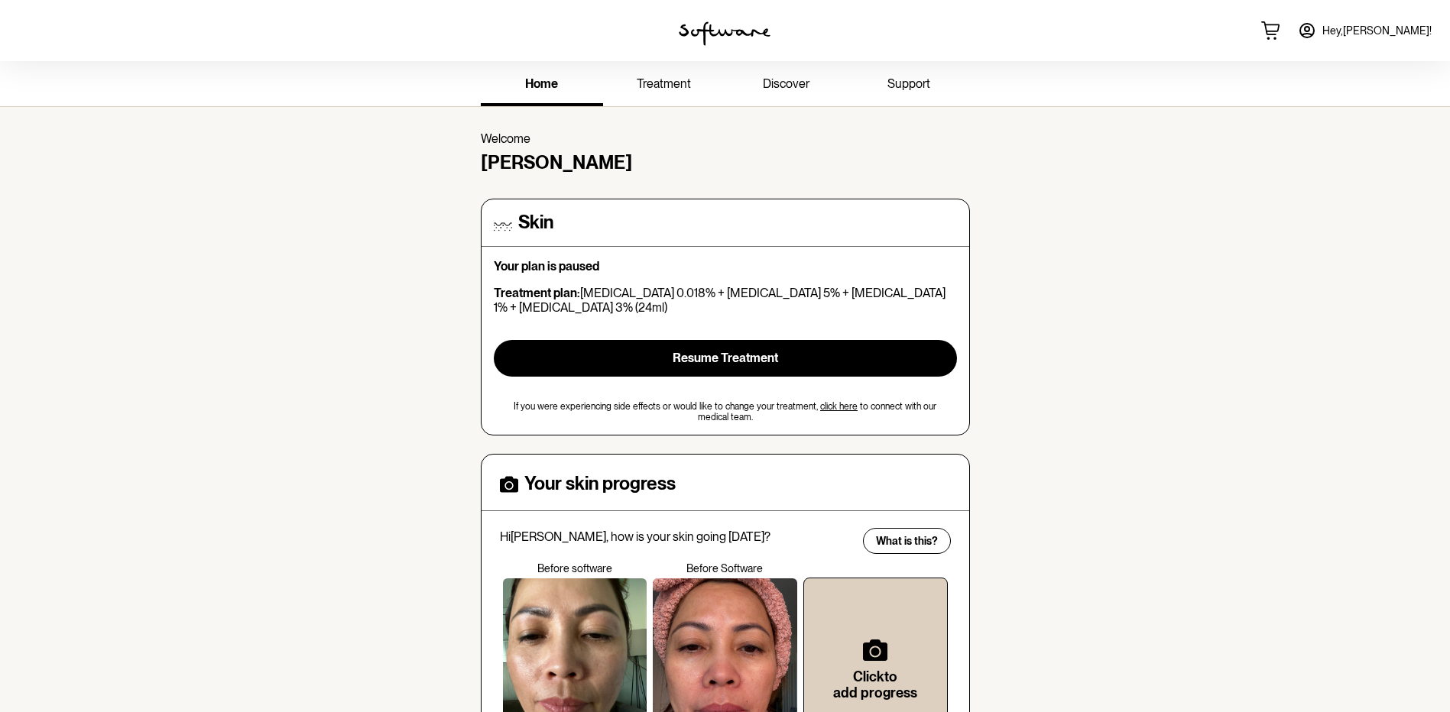
click at [673, 92] on link "treatment" at bounding box center [664, 85] width 122 height 42
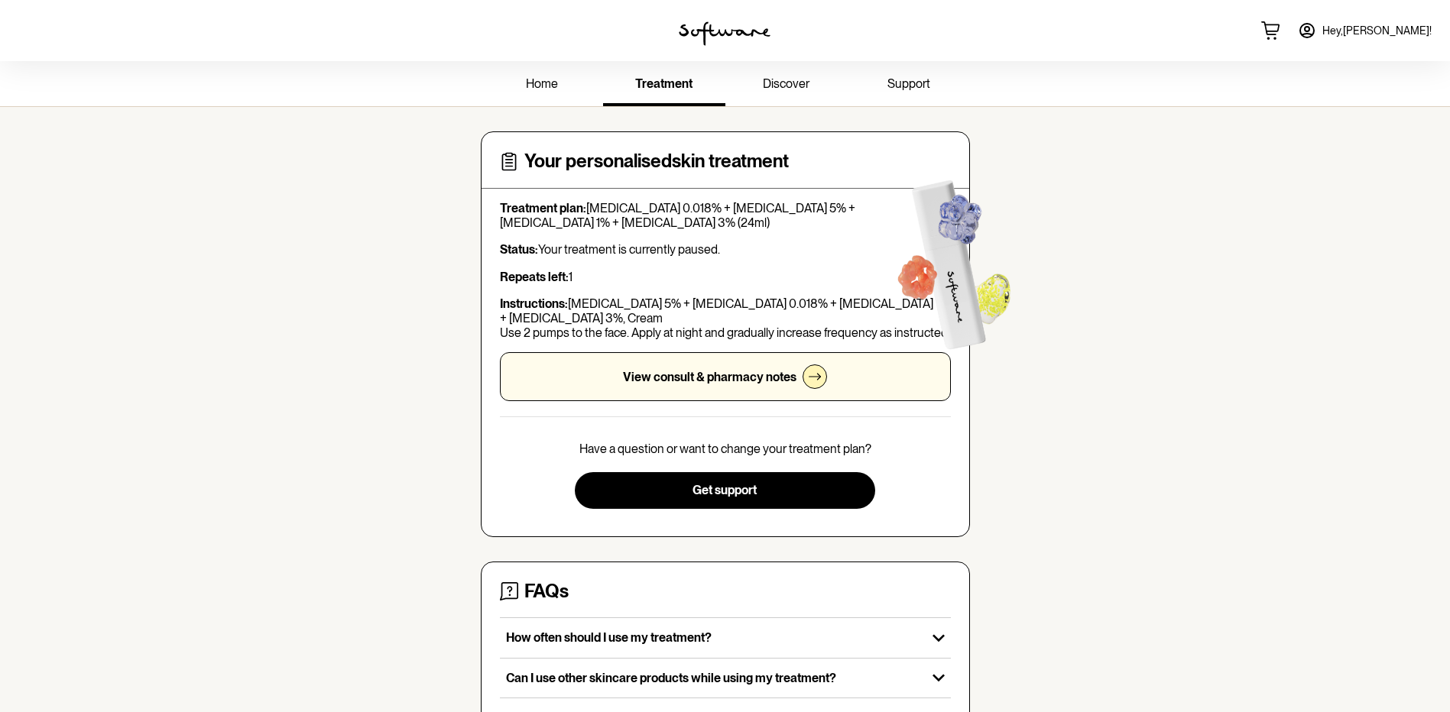
click at [1314, 31] on icon at bounding box center [1307, 31] width 14 height 14
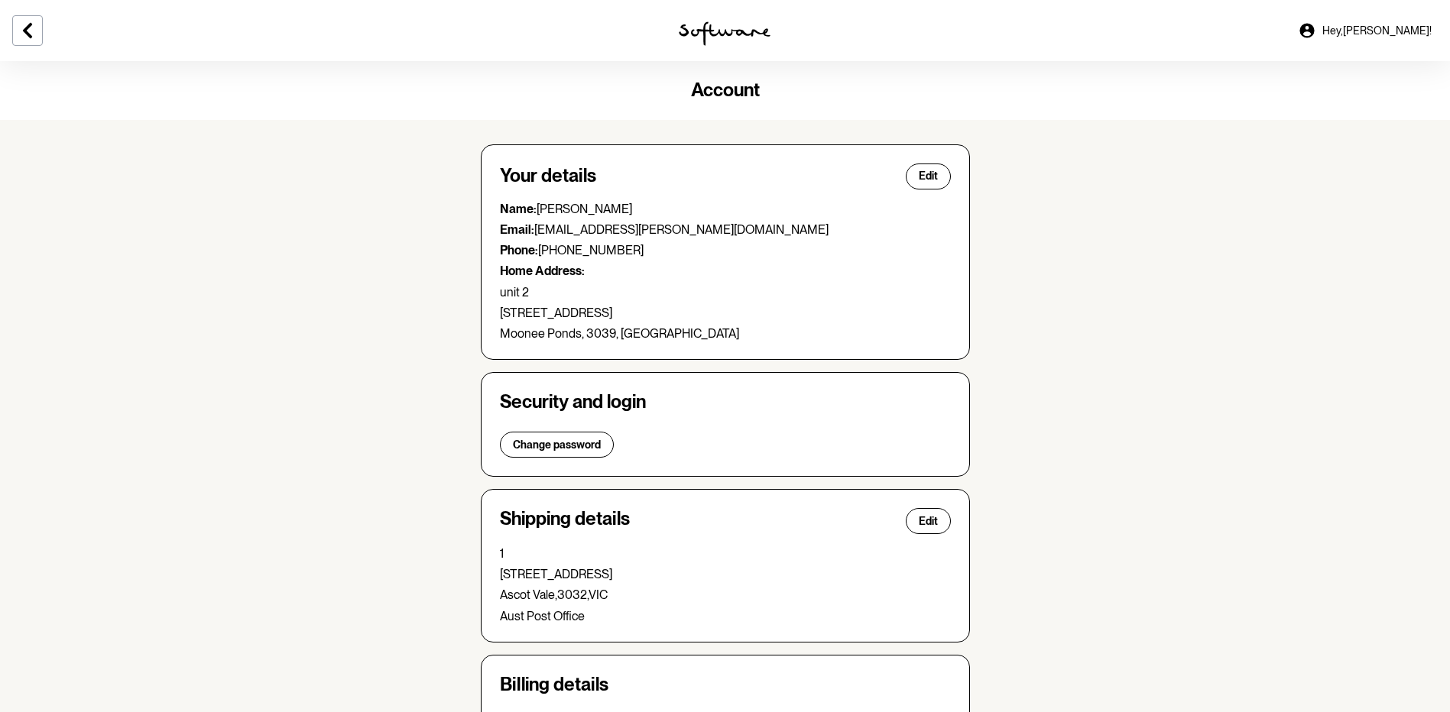
click at [1314, 34] on icon at bounding box center [1306, 30] width 15 height 15
click at [1316, 26] on icon at bounding box center [1307, 30] width 18 height 18
click at [19, 18] on button at bounding box center [27, 30] width 31 height 31
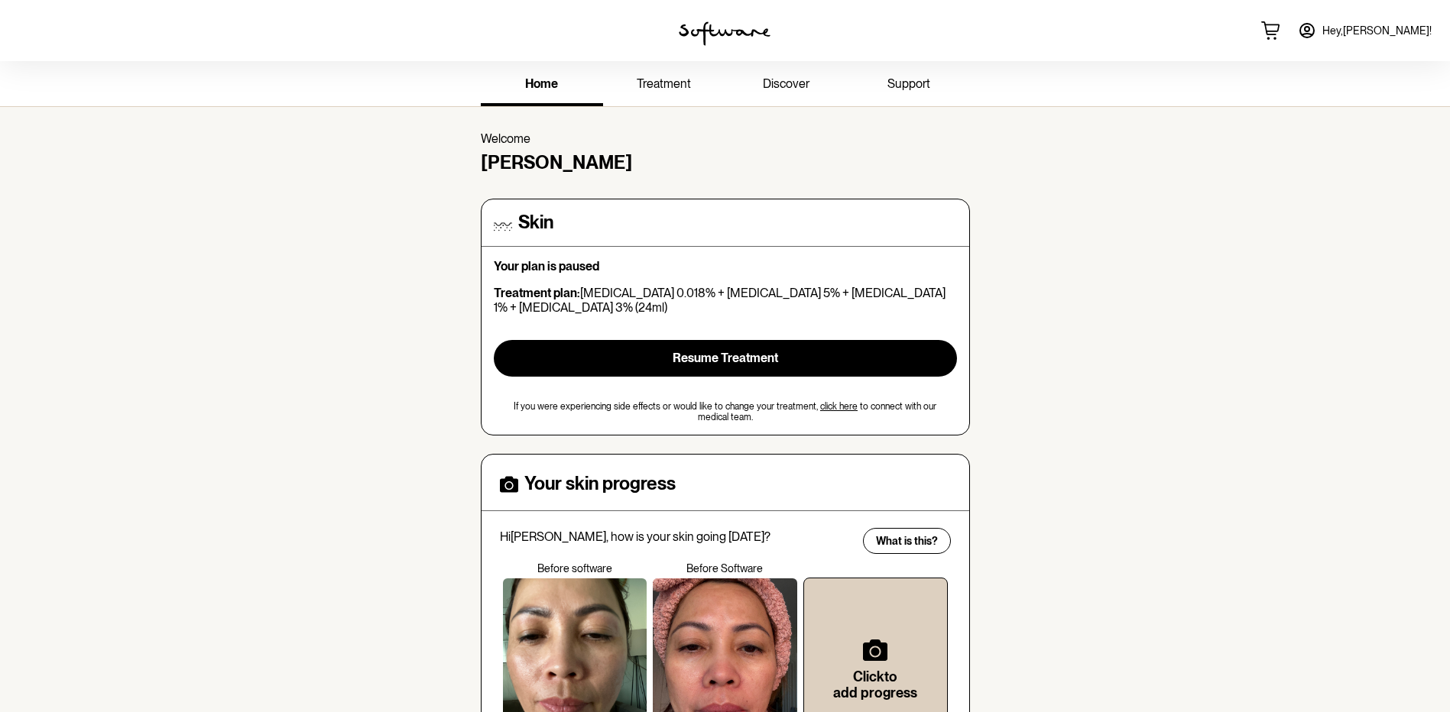
click at [675, 85] on span "treatment" at bounding box center [664, 83] width 54 height 15
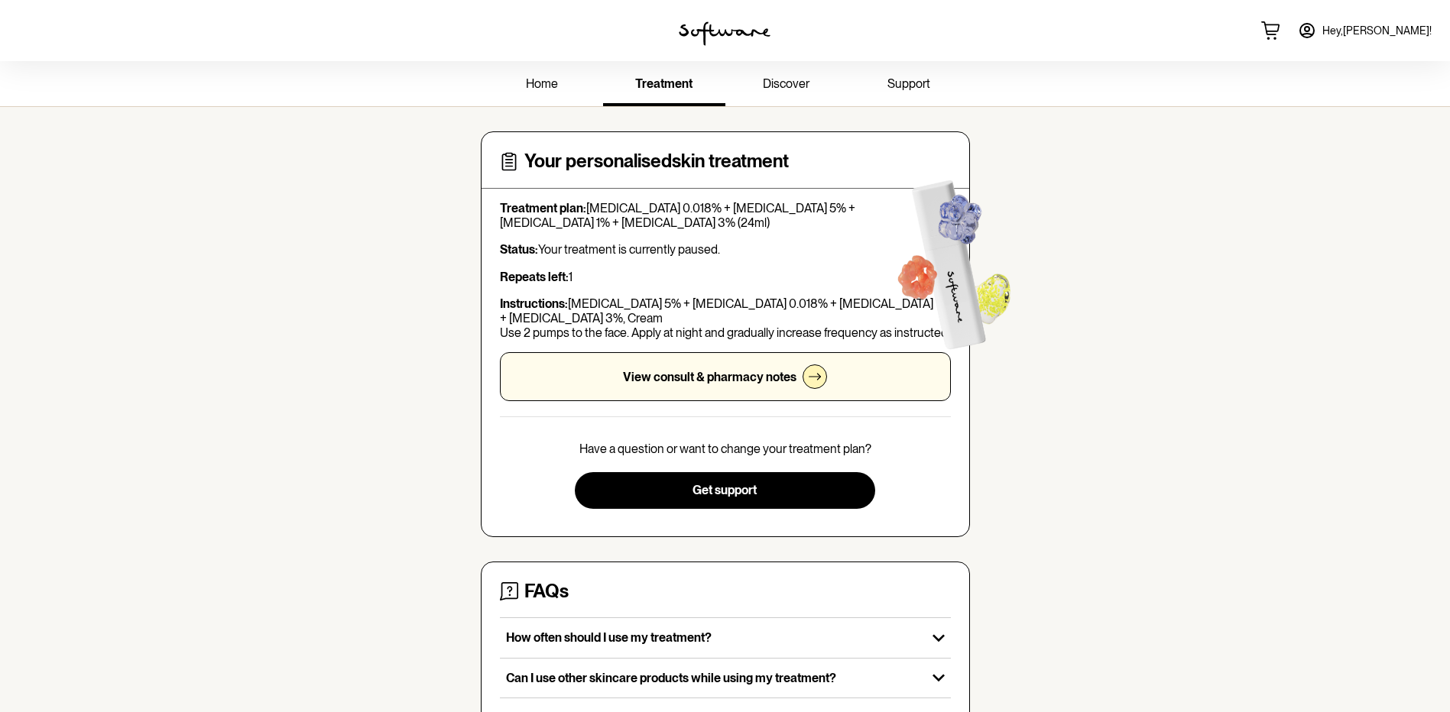
click at [1314, 36] on icon at bounding box center [1307, 31] width 14 height 14
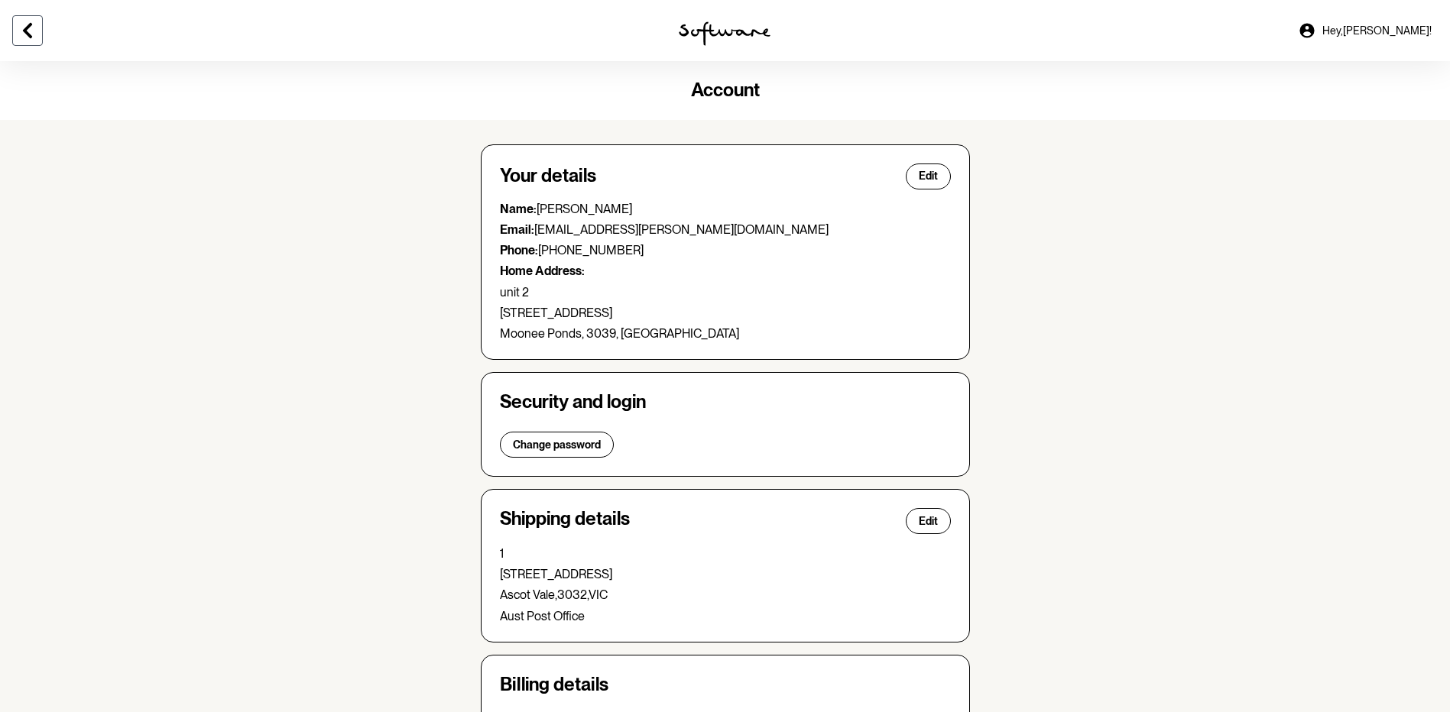
click at [18, 30] on icon at bounding box center [27, 30] width 18 height 18
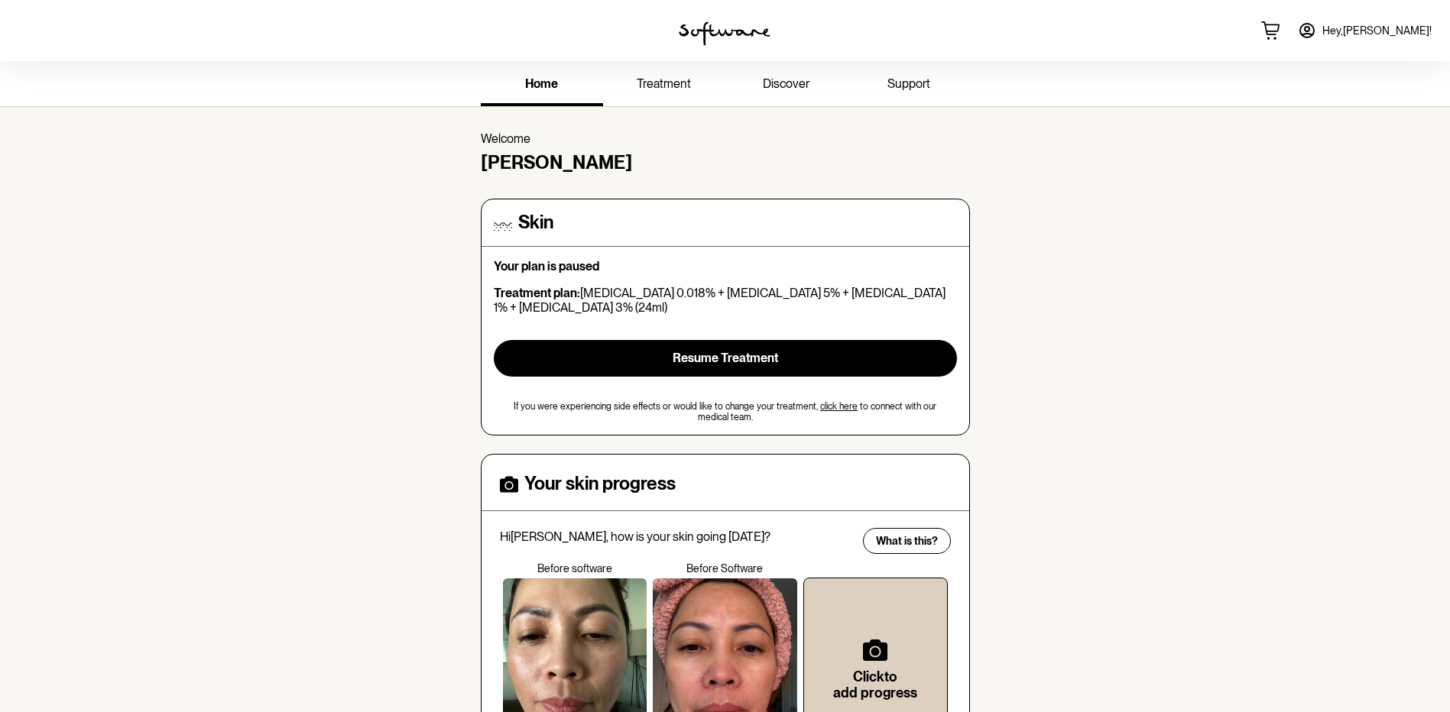
click at [549, 85] on span "home" at bounding box center [541, 83] width 33 height 15
click at [550, 83] on span "home" at bounding box center [541, 83] width 33 height 15
click at [1314, 34] on icon at bounding box center [1307, 31] width 14 height 14
